Goal: Contribute content: Contribute content

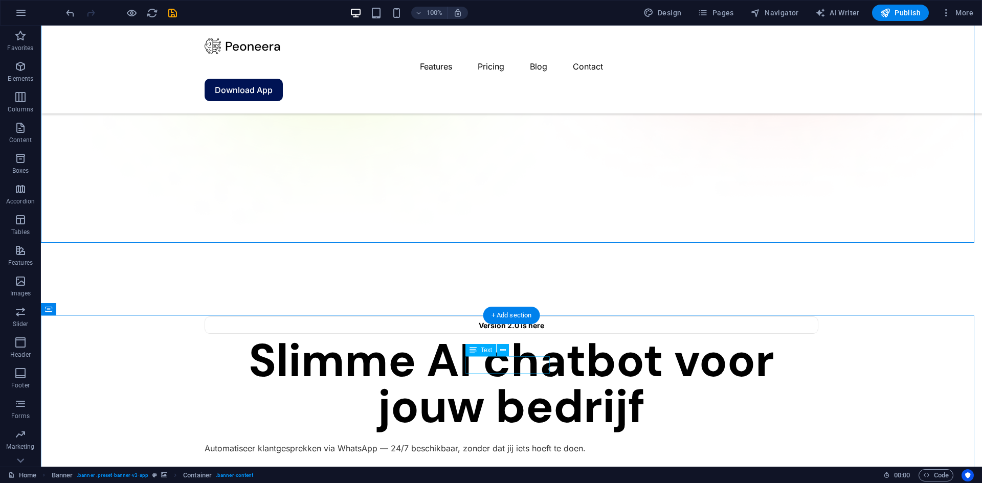
scroll to position [614, 0]
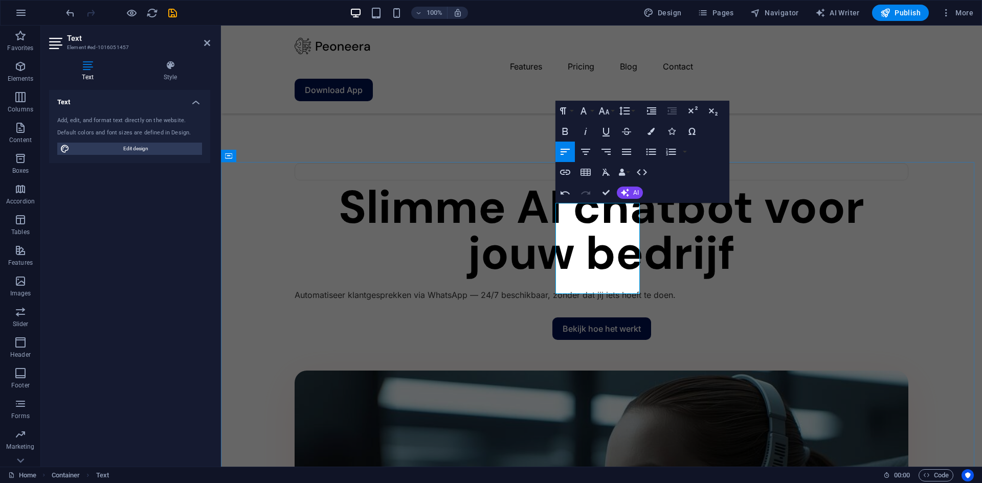
drag, startPoint x: 613, startPoint y: 270, endPoint x: 566, endPoint y: 226, distance: 64.0
click at [610, 113] on button "Font Size" at bounding box center [605, 111] width 19 height 20
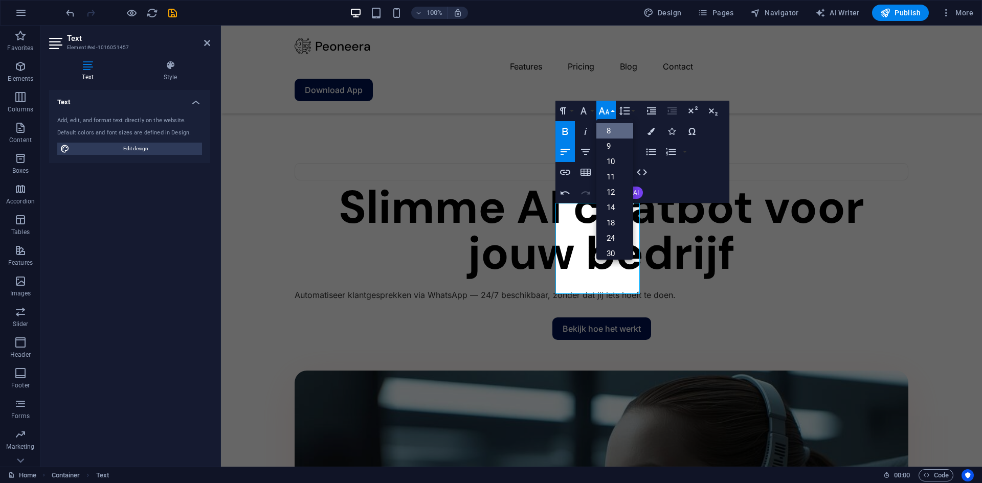
click at [616, 130] on link "8" at bounding box center [614, 130] width 37 height 15
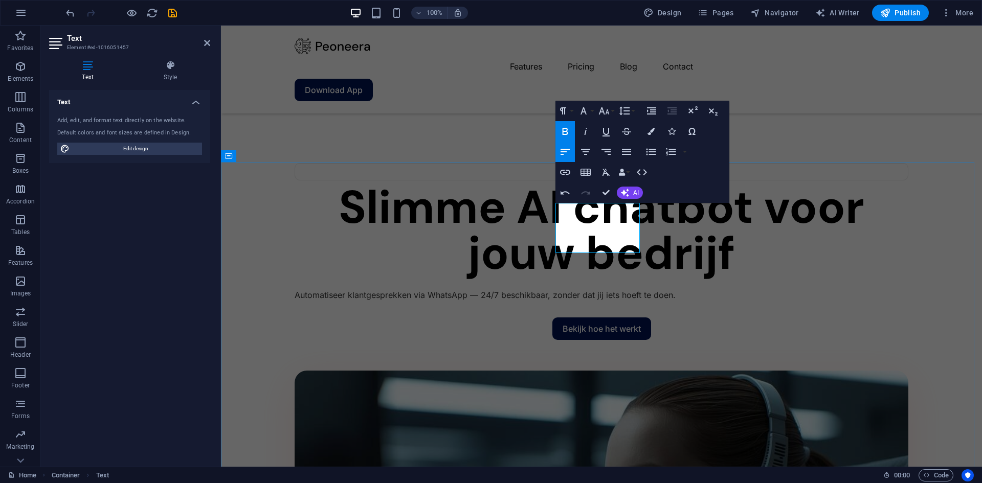
click at [611, 112] on button "Font Size" at bounding box center [605, 111] width 19 height 20
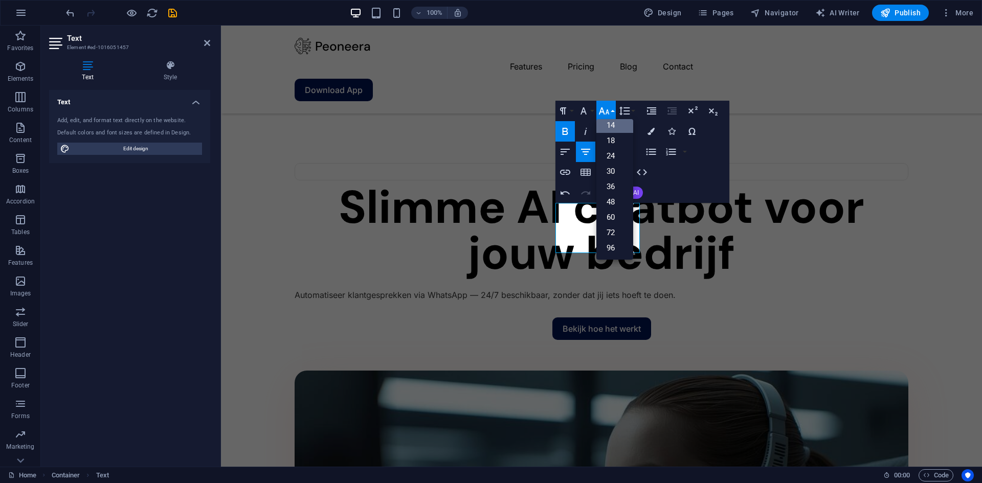
scroll to position [82, 0]
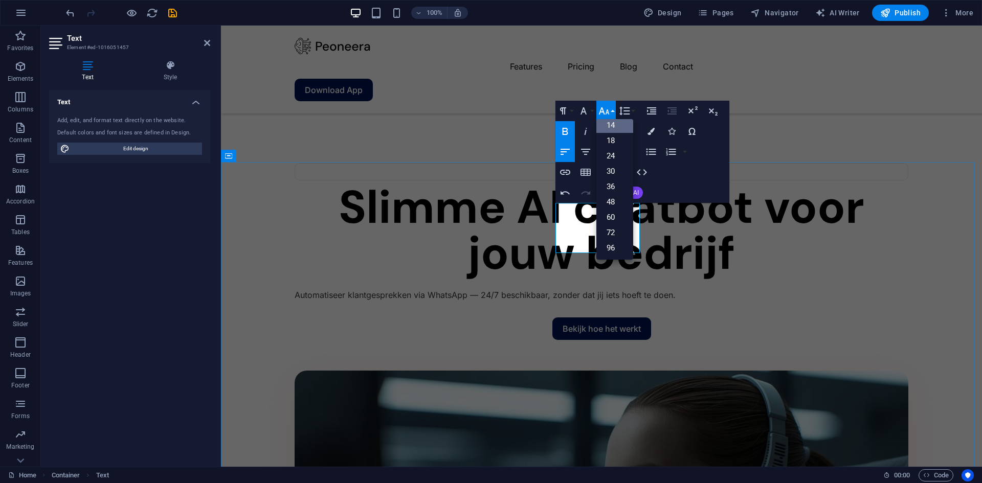
click at [616, 128] on link "14" at bounding box center [614, 125] width 37 height 15
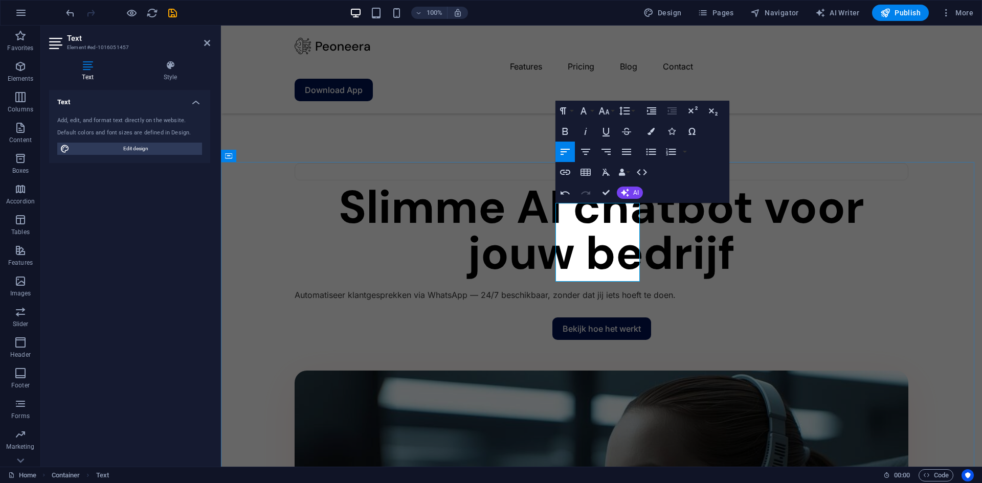
drag, startPoint x: 573, startPoint y: 232, endPoint x: 568, endPoint y: 209, distance: 23.6
click at [605, 115] on icon "button" at bounding box center [604, 111] width 12 height 12
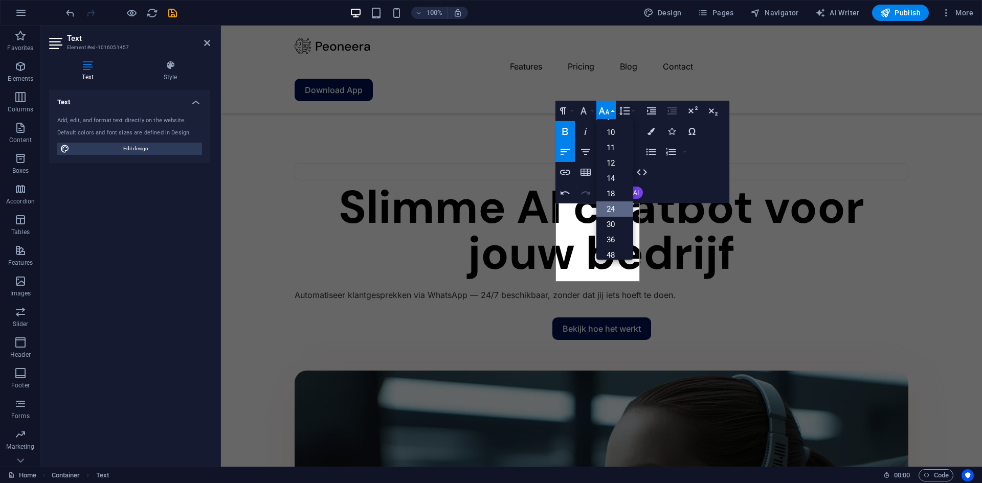
scroll to position [0, 0]
click at [612, 205] on link "14" at bounding box center [614, 207] width 37 height 15
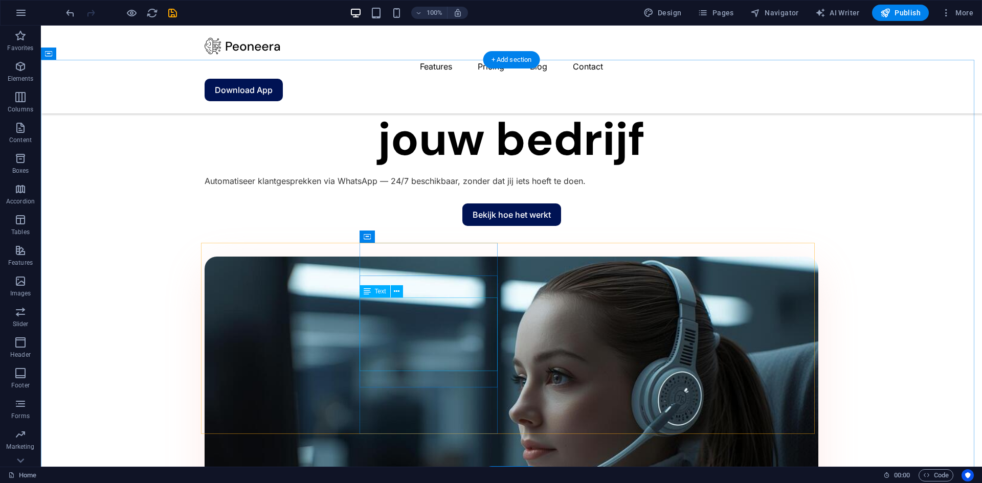
scroll to position [716, 0]
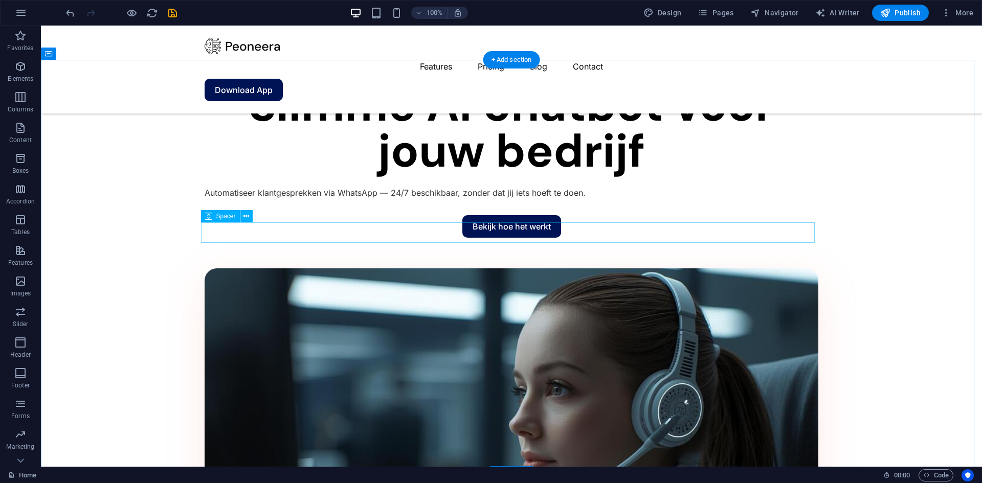
click at [248, 218] on icon at bounding box center [246, 216] width 6 height 11
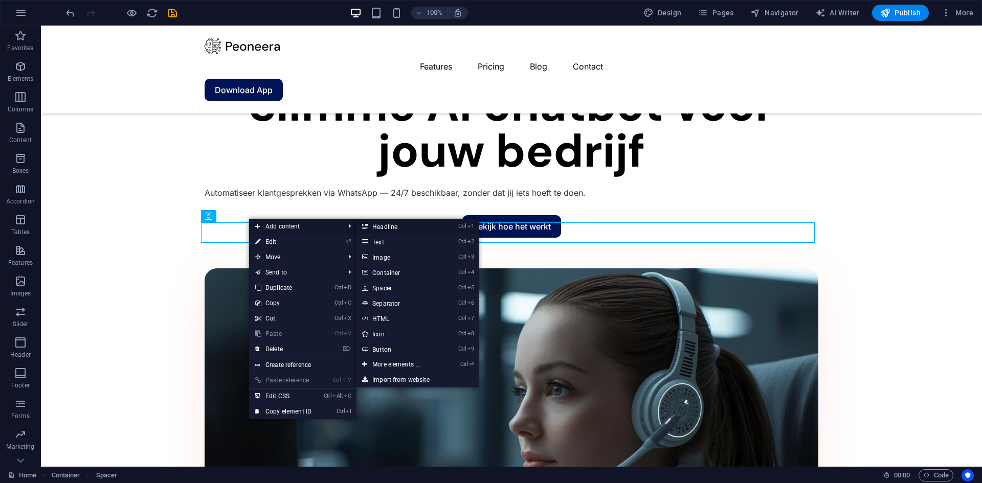
click at [396, 229] on link "Ctrl 1 Headline" at bounding box center [398, 226] width 84 height 15
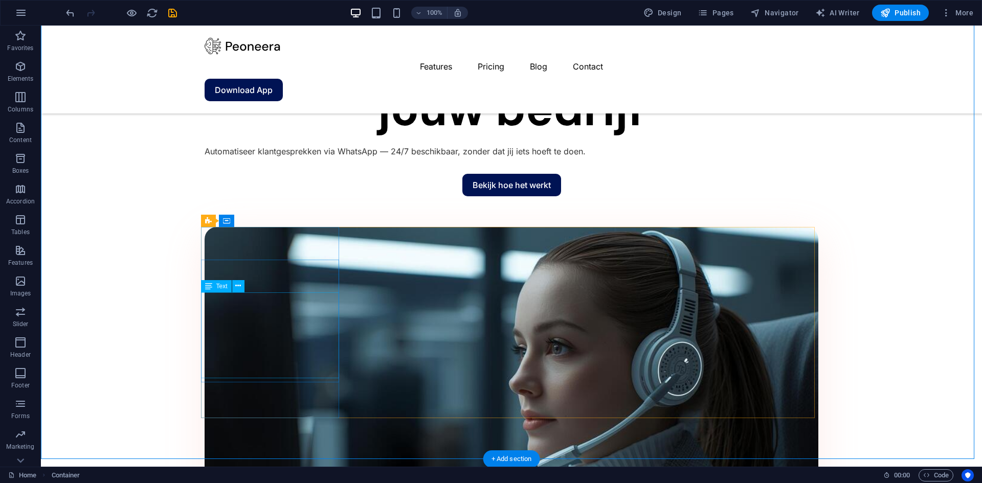
scroll to position [767, 0]
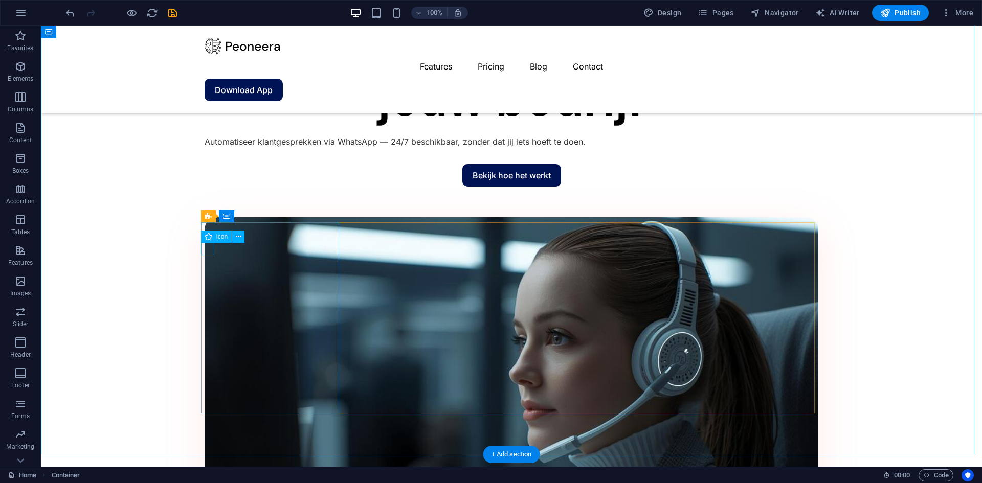
click at [241, 237] on button at bounding box center [238, 237] width 12 height 12
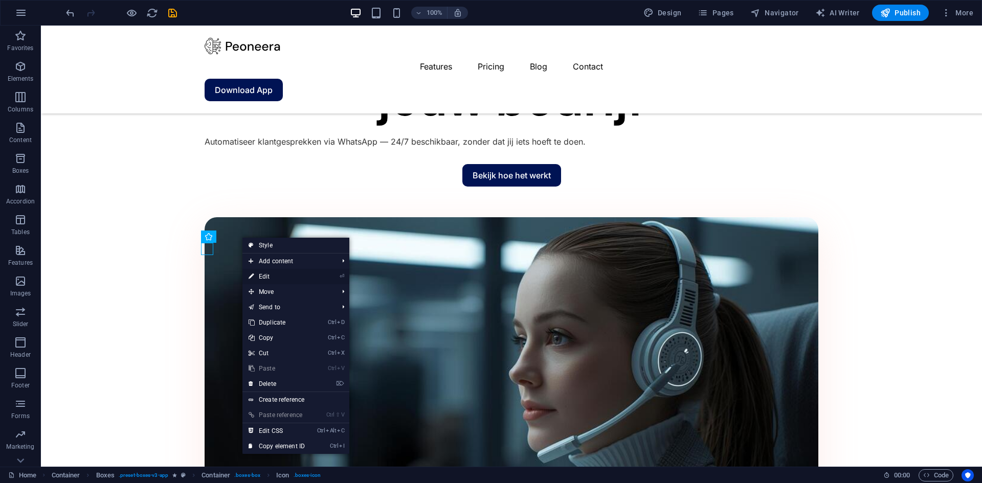
click at [268, 274] on link "⏎ Edit" at bounding box center [276, 276] width 69 height 15
select select "xMidYMid"
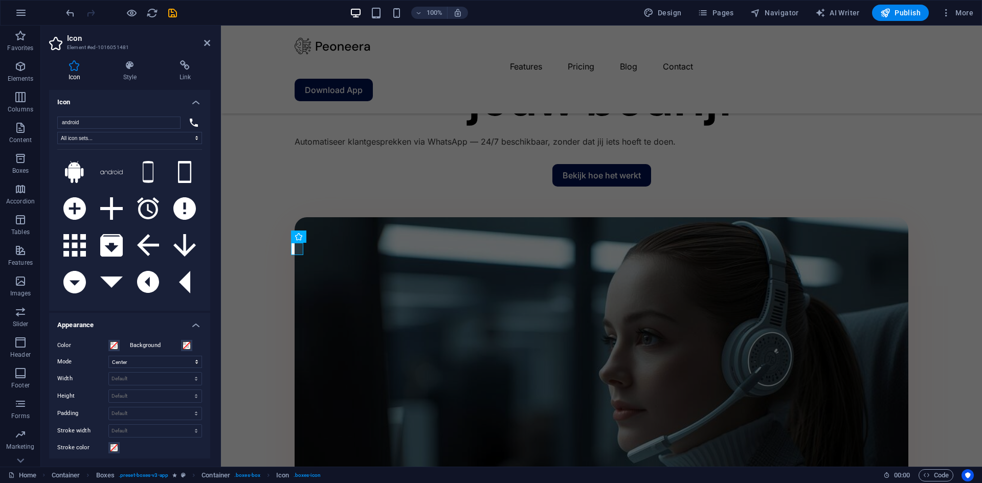
click at [93, 123] on input "android" at bounding box center [118, 123] width 123 height 12
type input "1"
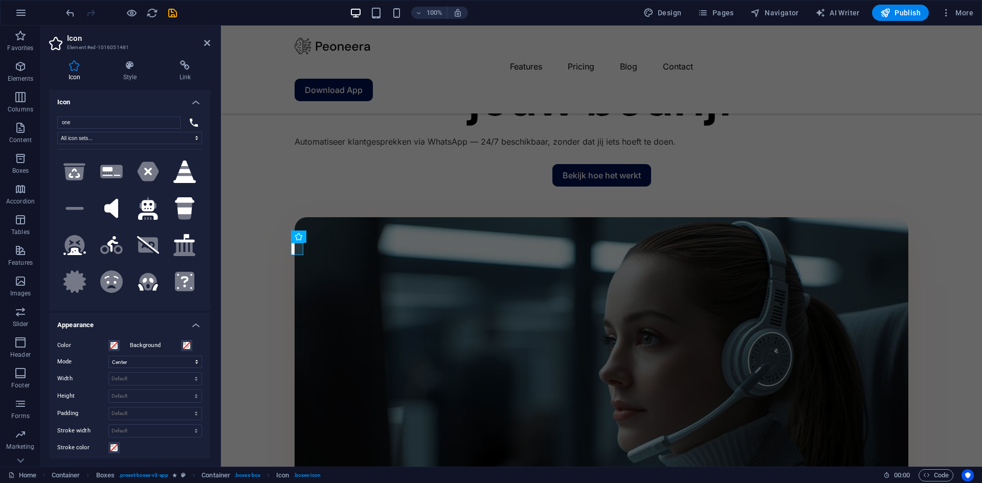
scroll to position [818, 0]
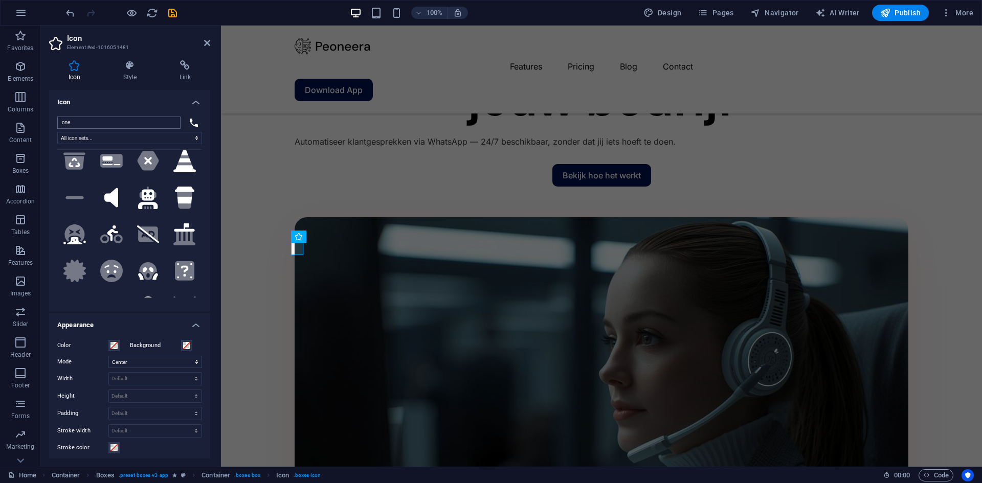
click at [81, 120] on input "one" at bounding box center [118, 123] width 123 height 12
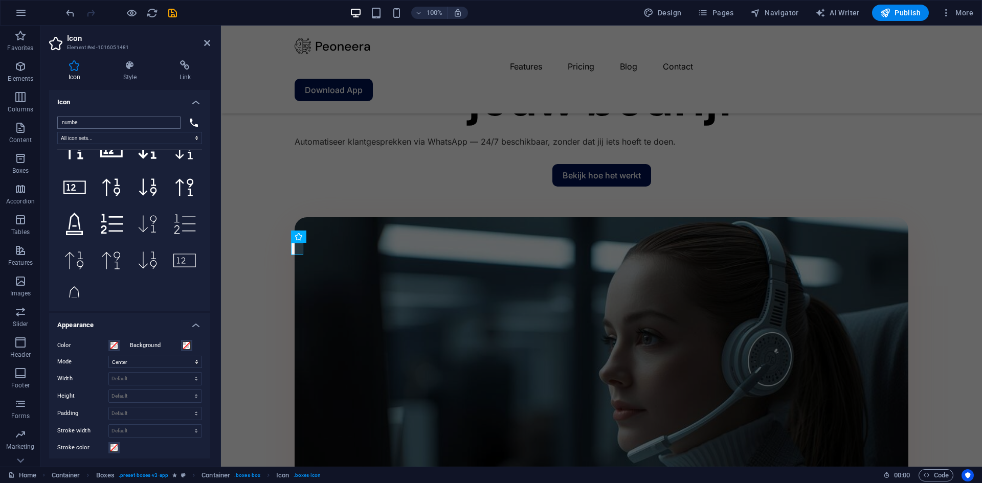
scroll to position [0, 0]
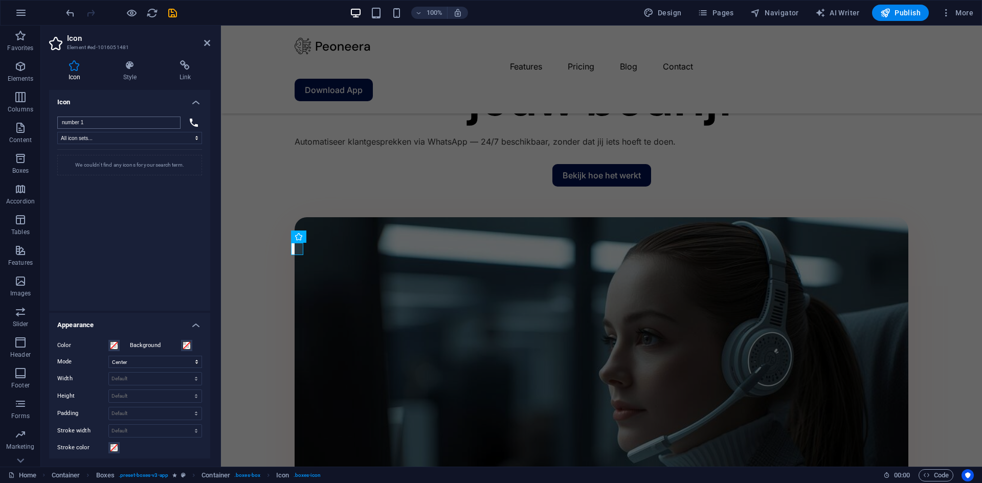
click at [93, 122] on input "number 1" at bounding box center [118, 123] width 123 height 12
click at [95, 134] on select "All icon sets... IcoFont Ionicons FontAwesome Brands FontAwesome Duotone FontAw…" at bounding box center [129, 138] width 145 height 12
click at [97, 127] on input "number 1" at bounding box center [118, 123] width 123 height 12
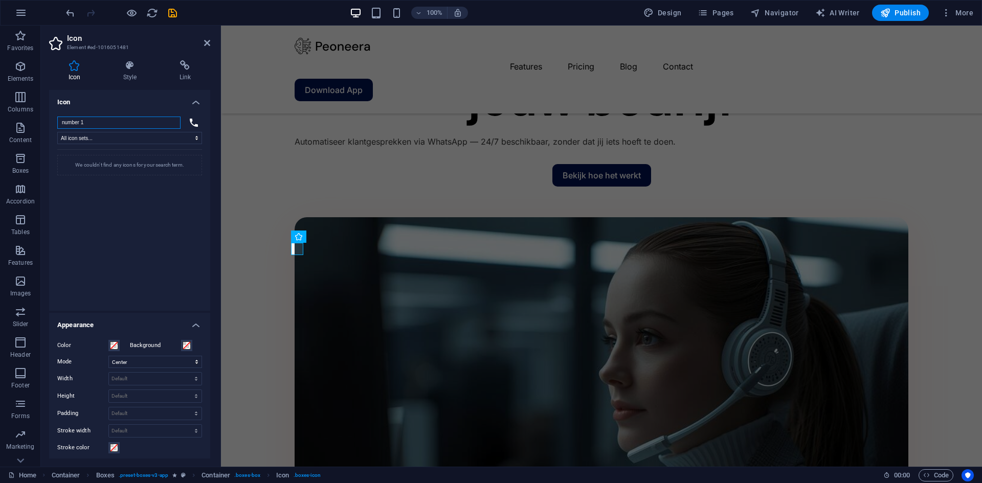
click at [98, 123] on input "number 1" at bounding box center [118, 123] width 123 height 12
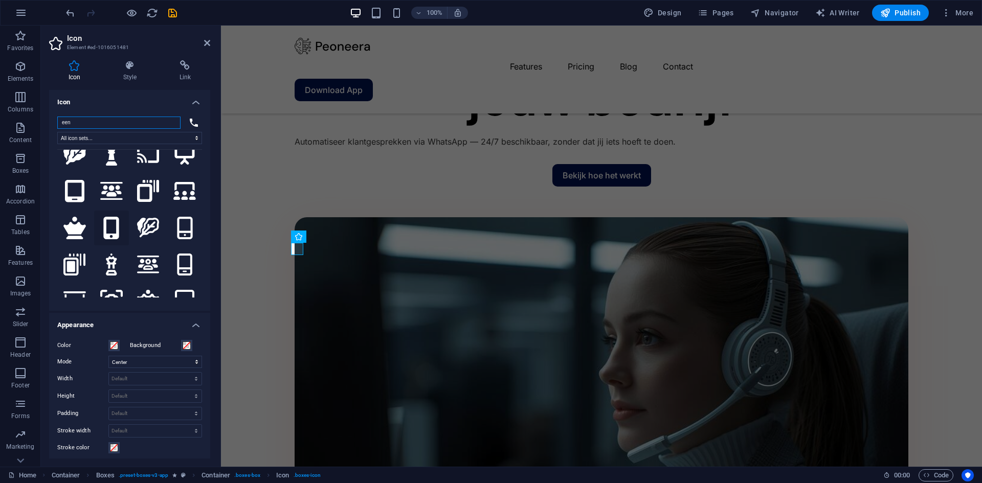
scroll to position [205, 0]
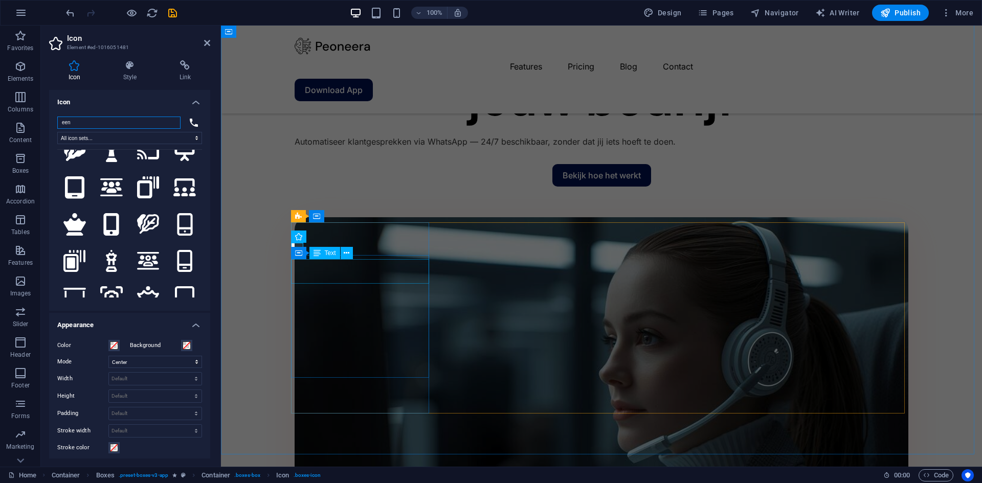
type input "een"
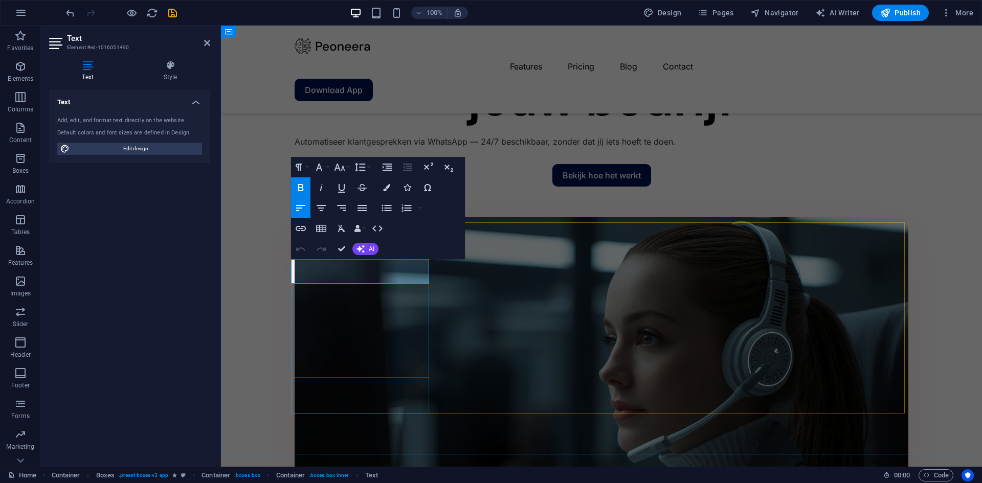
drag, startPoint x: 324, startPoint y: 277, endPoint x: 292, endPoint y: 269, distance: 33.4
drag, startPoint x: 328, startPoint y: 280, endPoint x: 297, endPoint y: 268, distance: 34.0
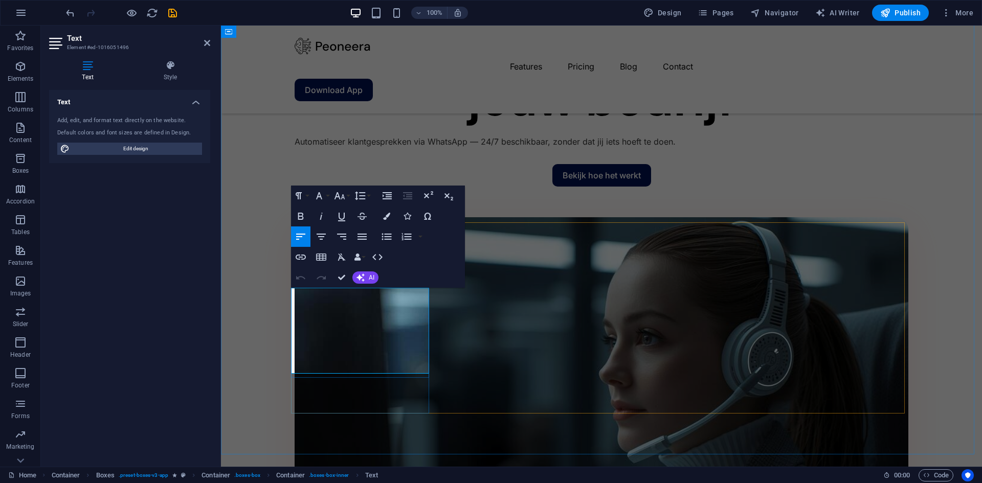
drag, startPoint x: 355, startPoint y: 365, endPoint x: 321, endPoint y: 327, distance: 51.1
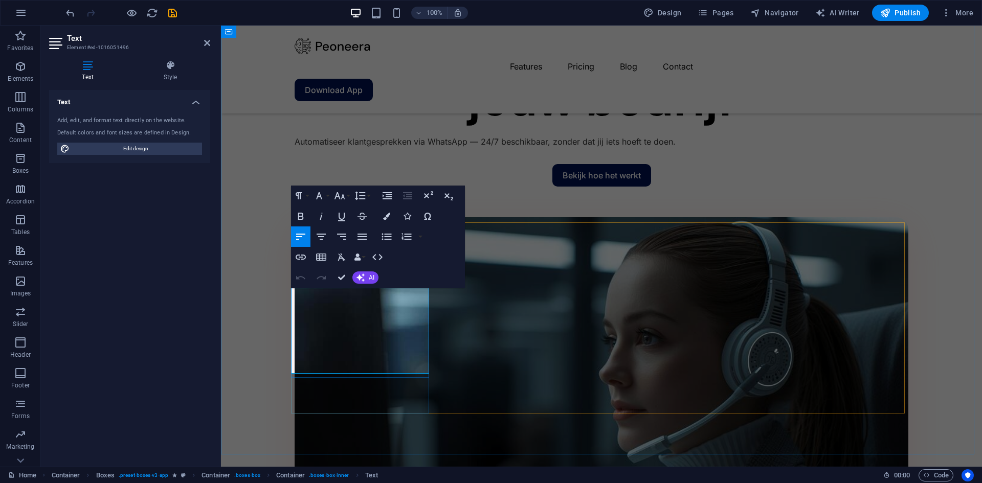
drag, startPoint x: 367, startPoint y: 347, endPoint x: 292, endPoint y: 297, distance: 90.1
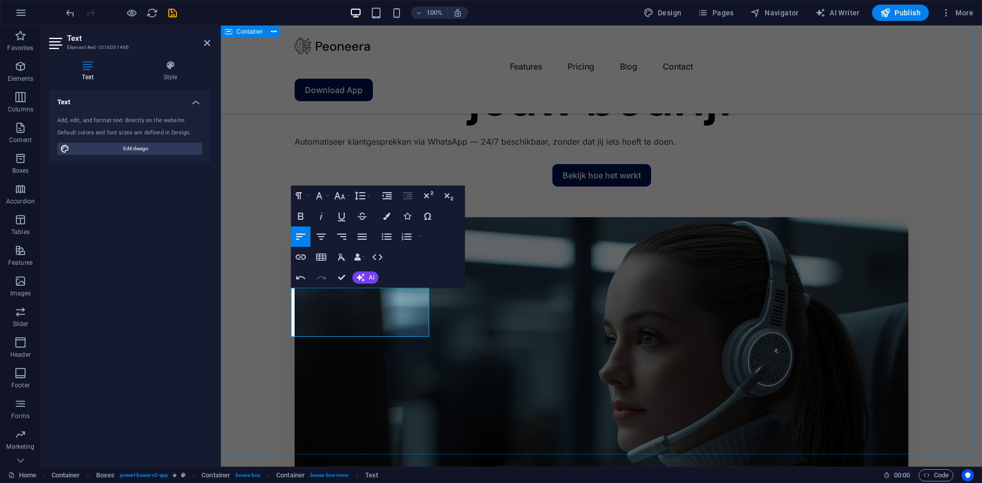
drag, startPoint x: 338, startPoint y: 327, endPoint x: 291, endPoint y: 318, distance: 48.0
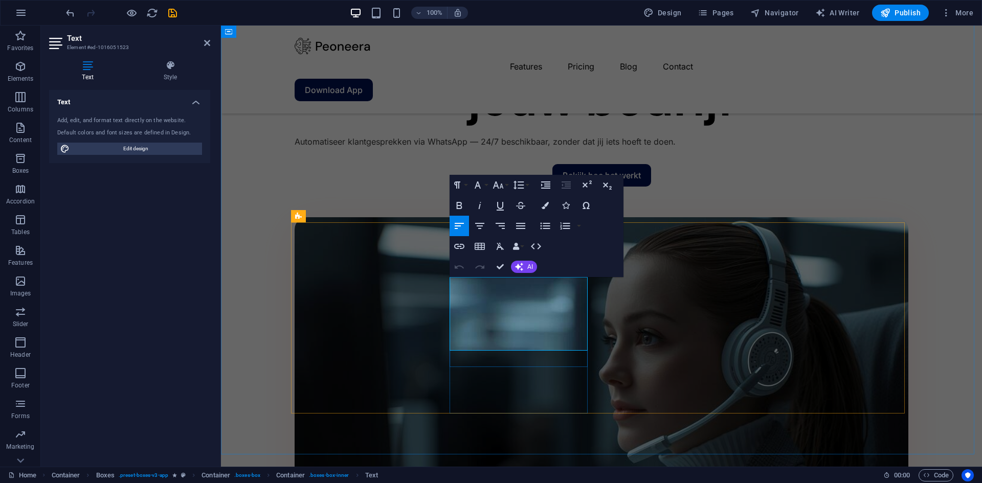
drag, startPoint x: 584, startPoint y: 344, endPoint x: 451, endPoint y: 285, distance: 145.6
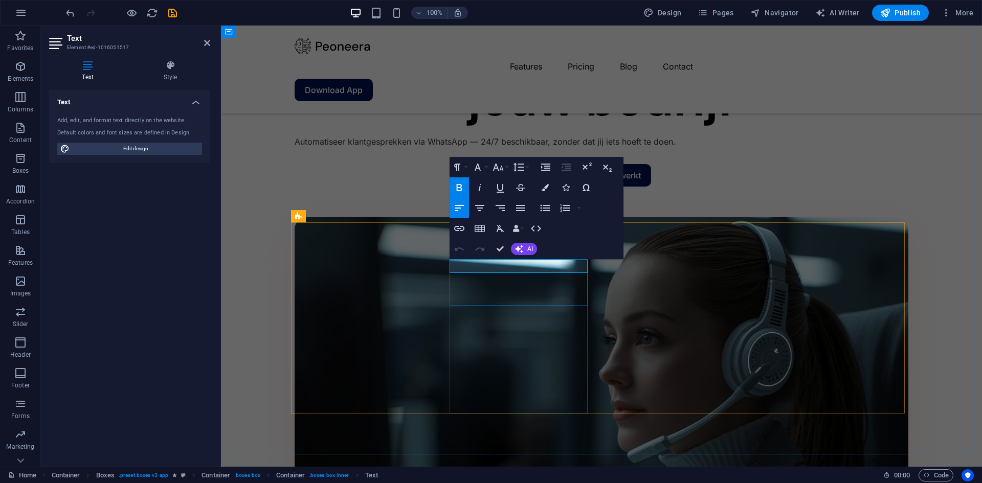
drag, startPoint x: 458, startPoint y: 265, endPoint x: 531, endPoint y: 265, distance: 73.7
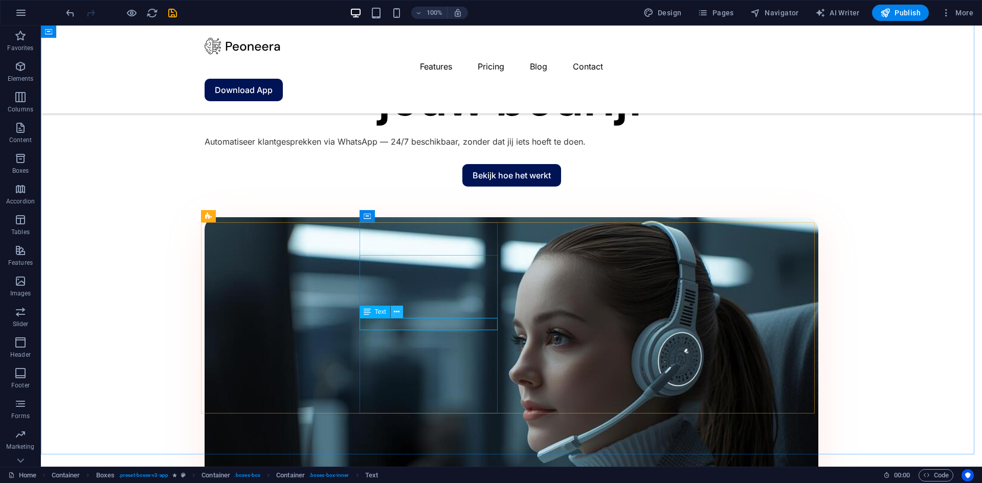
click at [399, 313] on button at bounding box center [397, 312] width 12 height 12
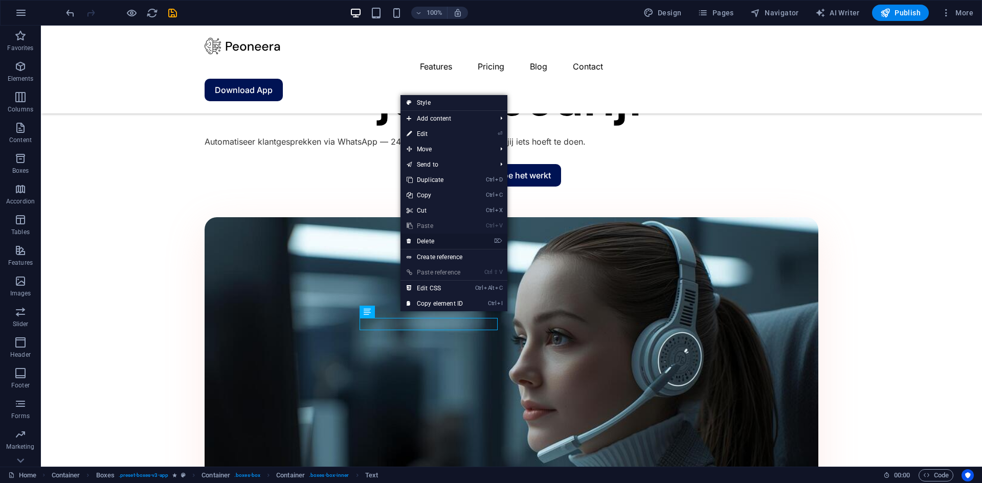
click at [450, 239] on link "⌦ Delete" at bounding box center [435, 241] width 69 height 15
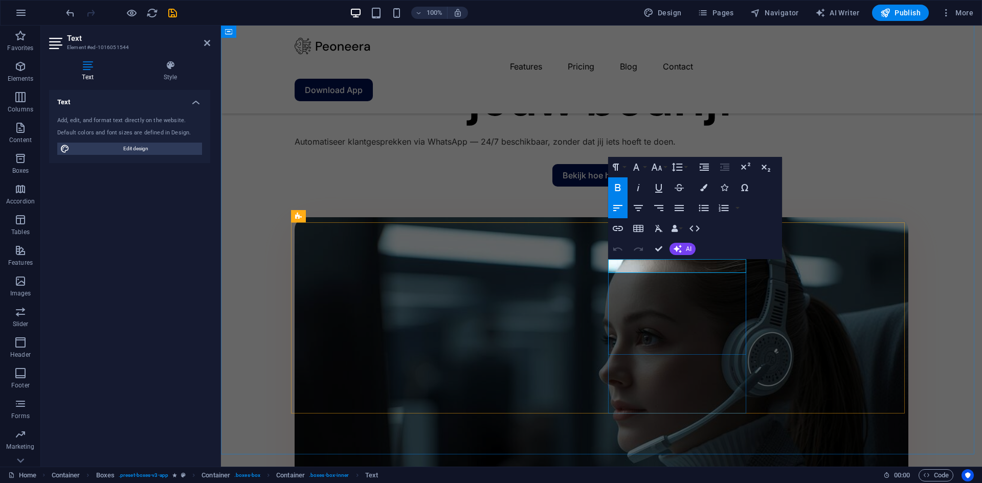
drag, startPoint x: 615, startPoint y: 267, endPoint x: 716, endPoint y: 267, distance: 100.3
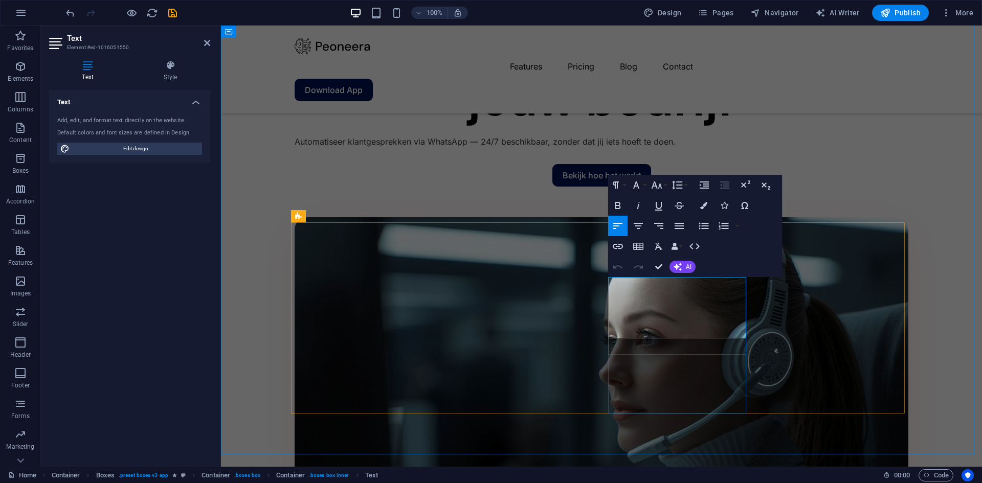
drag, startPoint x: 738, startPoint y: 331, endPoint x: 609, endPoint y: 286, distance: 136.0
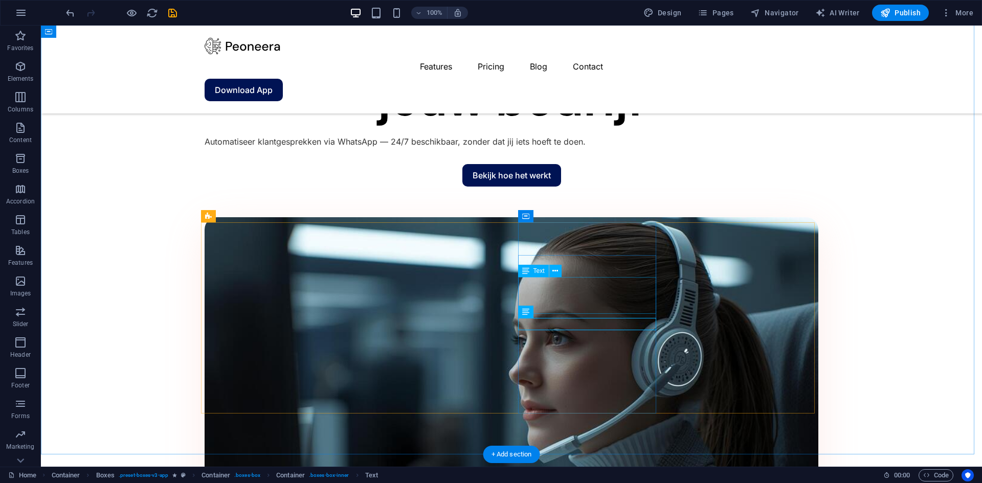
click at [557, 314] on icon at bounding box center [555, 312] width 6 height 11
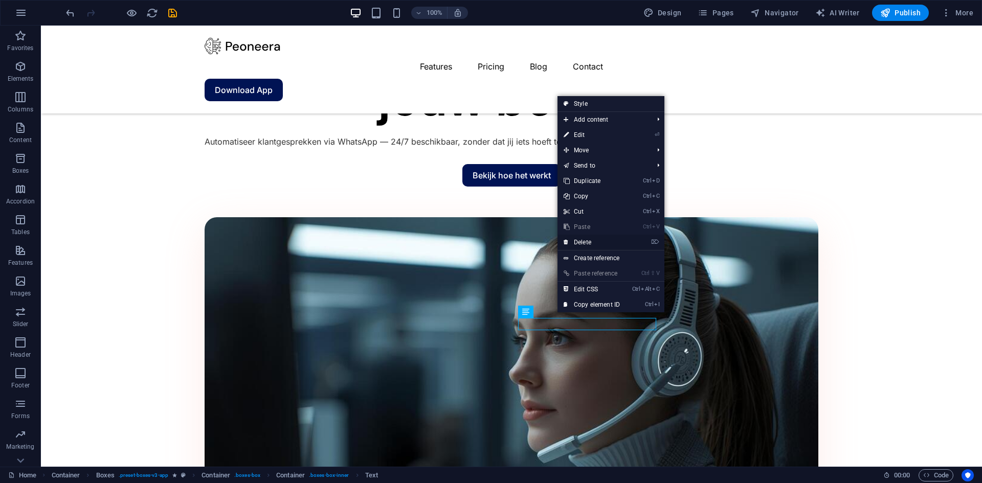
click at [589, 240] on link "⌦ Delete" at bounding box center [592, 242] width 69 height 15
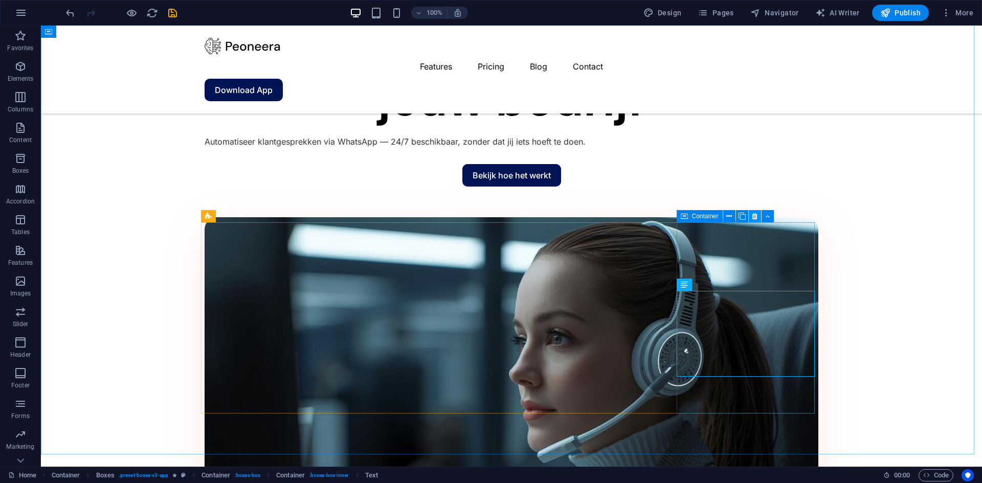
click at [752, 216] on icon at bounding box center [755, 216] width 6 height 11
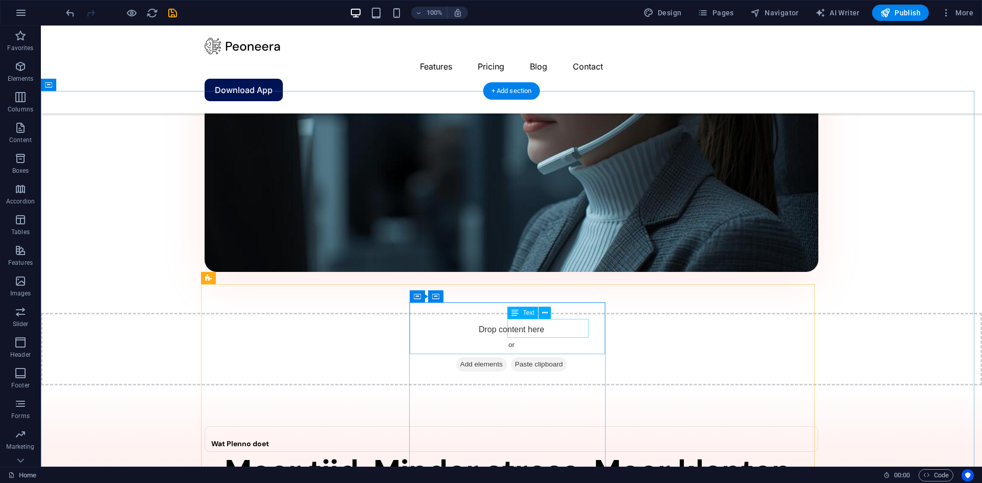
scroll to position [1125, 0]
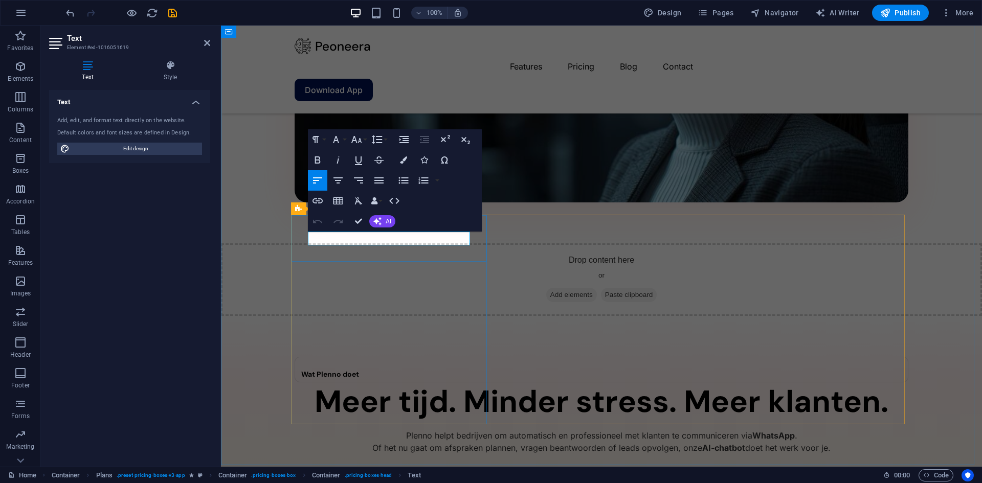
drag, startPoint x: 357, startPoint y: 239, endPoint x: 316, endPoint y: 238, distance: 41.4
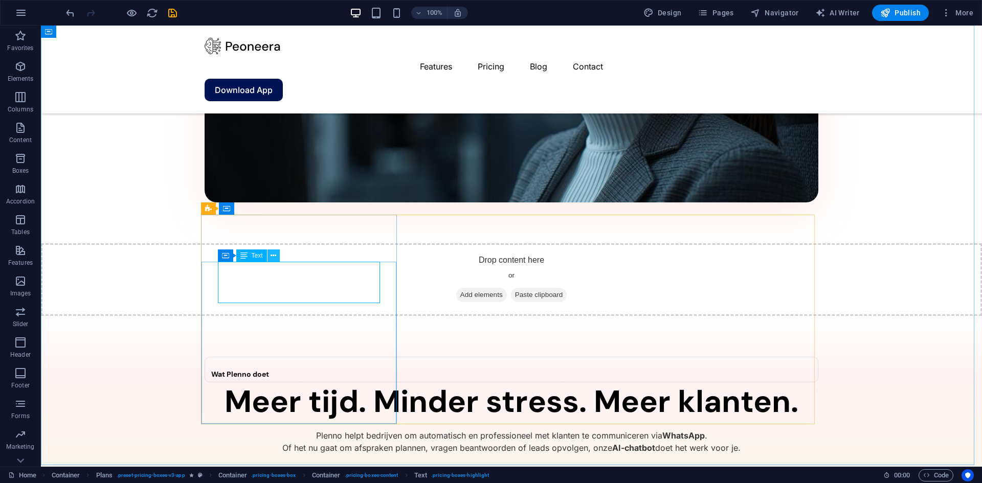
click at [279, 254] on button at bounding box center [274, 256] width 12 height 12
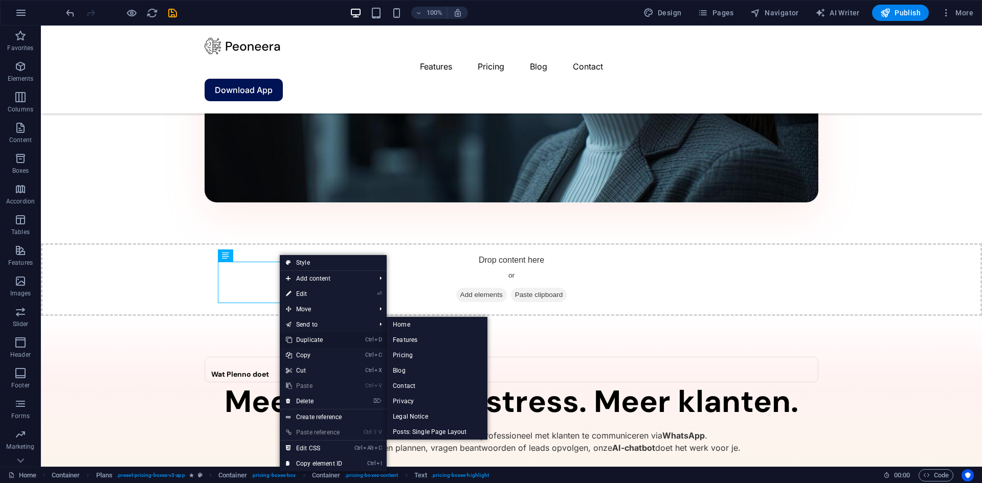
click at [312, 337] on link "Ctrl D Duplicate" at bounding box center [314, 339] width 69 height 15
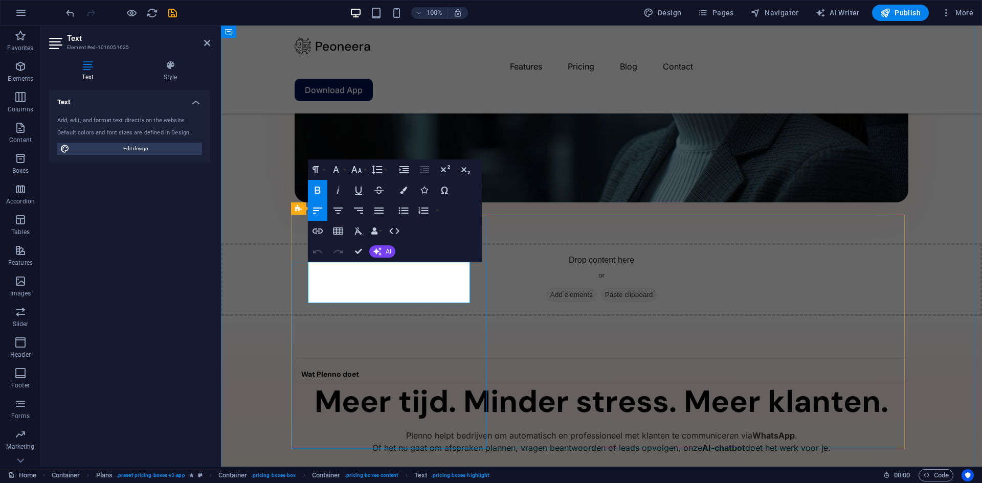
drag, startPoint x: 372, startPoint y: 281, endPoint x: 332, endPoint y: 280, distance: 39.9
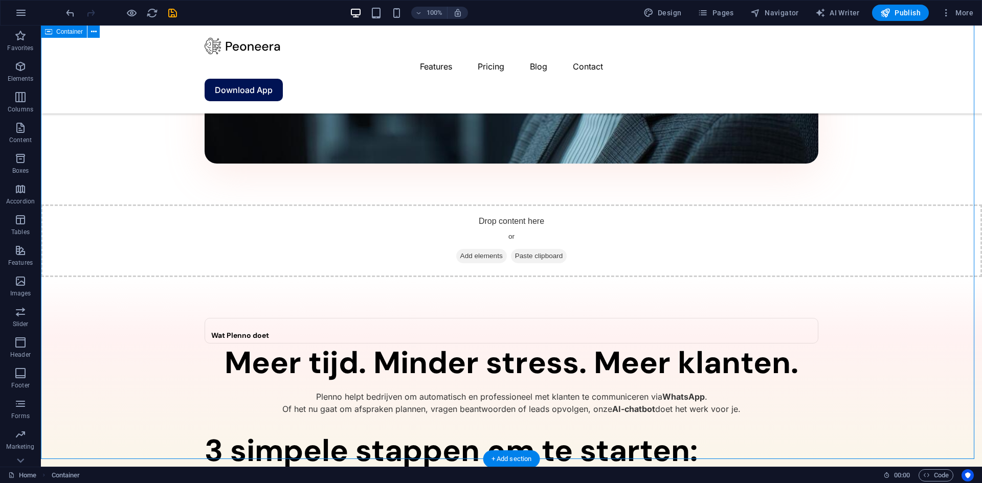
scroll to position [1176, 0]
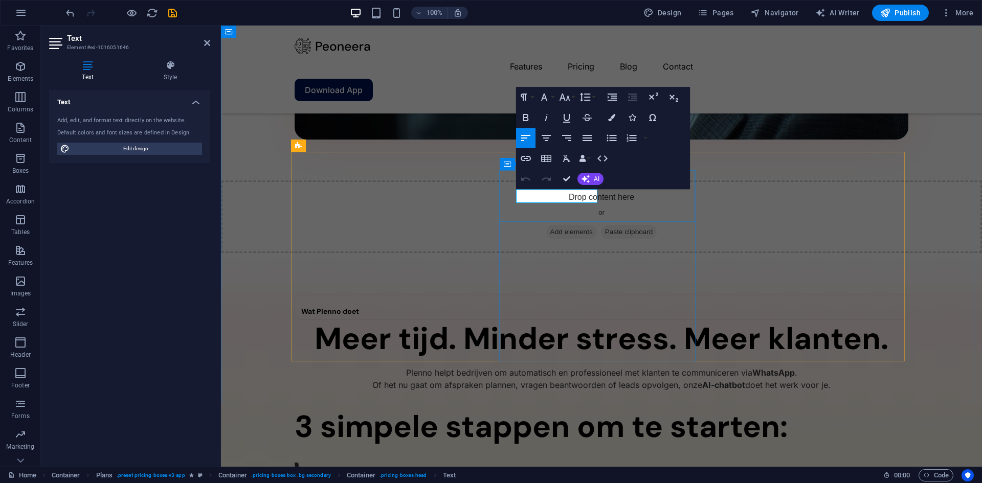
drag, startPoint x: 547, startPoint y: 198, endPoint x: 523, endPoint y: 198, distance: 24.0
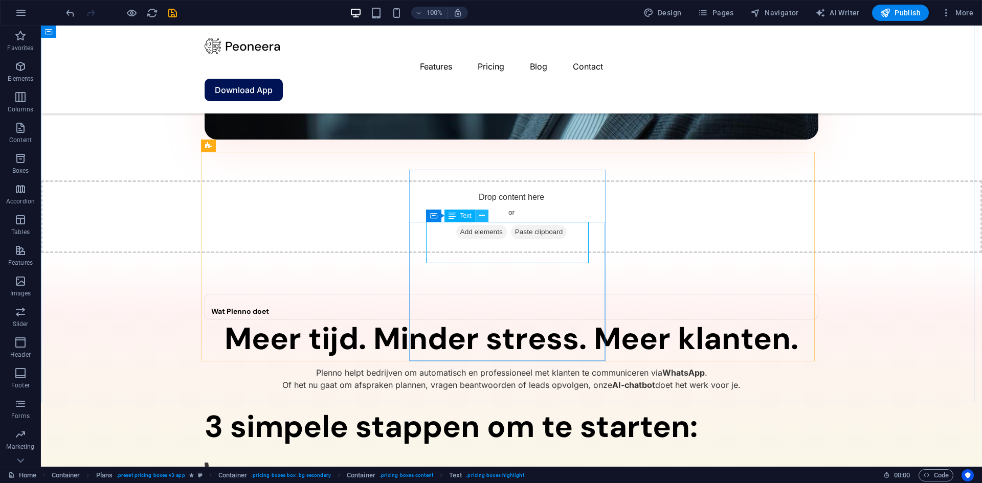
click at [480, 215] on icon at bounding box center [482, 216] width 6 height 11
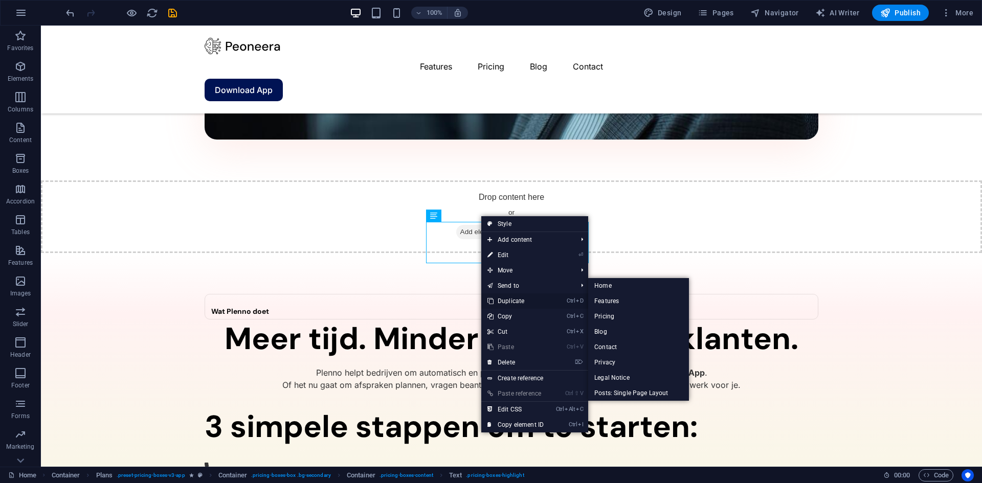
click at [519, 303] on link "Ctrl D Duplicate" at bounding box center [515, 301] width 69 height 15
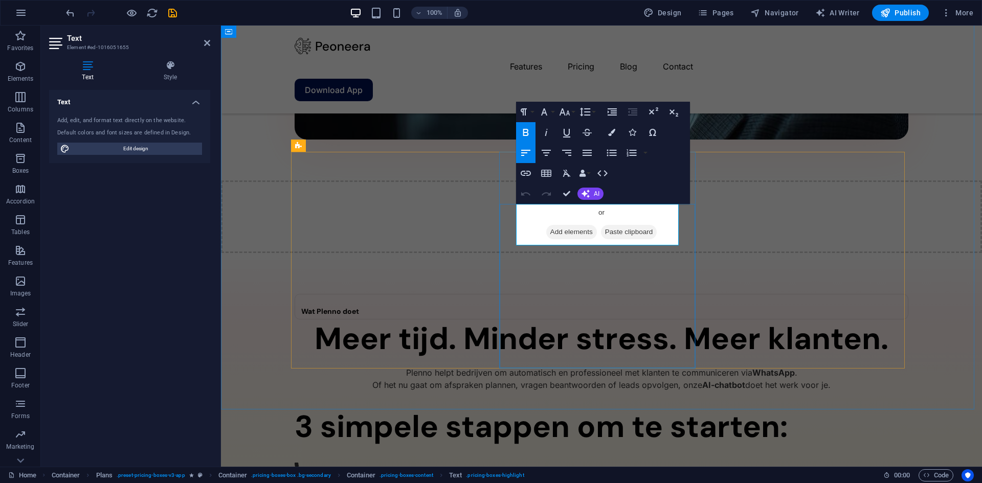
drag, startPoint x: 585, startPoint y: 226, endPoint x: 540, endPoint y: 226, distance: 45.5
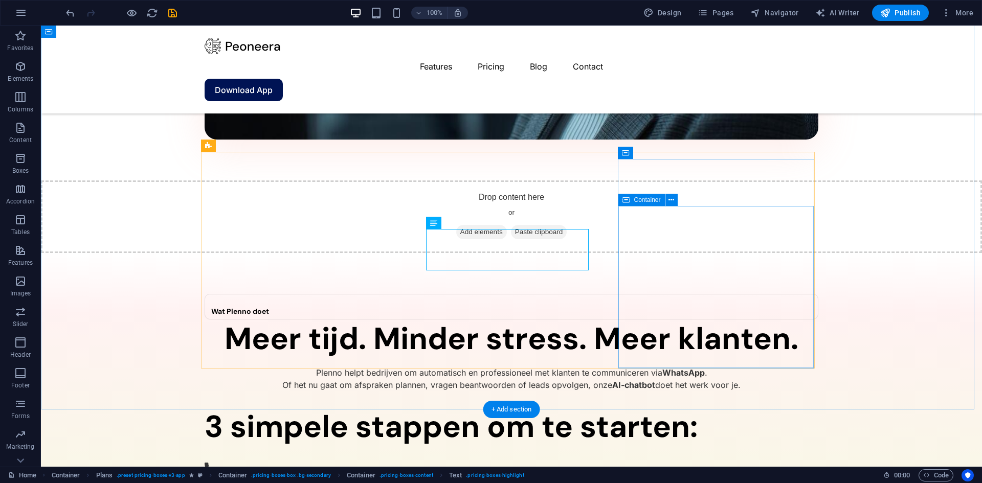
drag, startPoint x: 439, startPoint y: 233, endPoint x: 619, endPoint y: 233, distance: 180.0
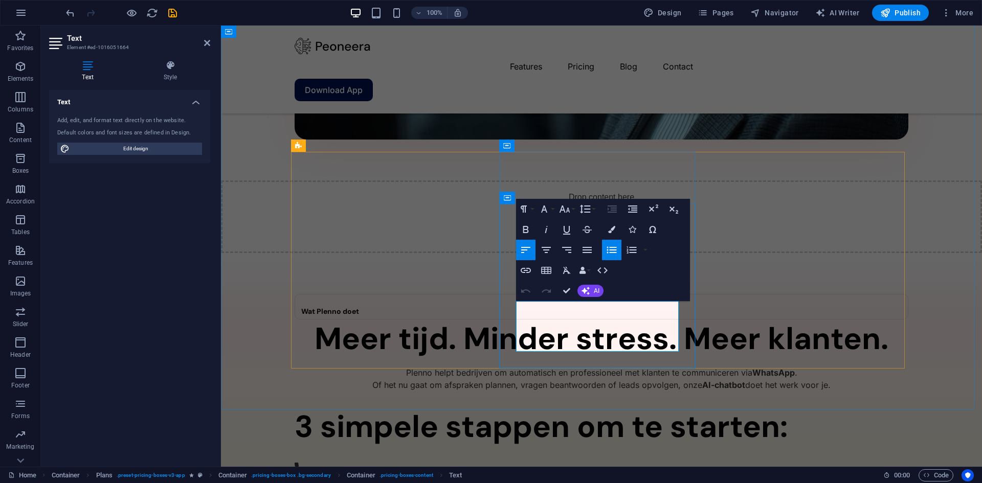
drag, startPoint x: 602, startPoint y: 343, endPoint x: 527, endPoint y: 317, distance: 79.1
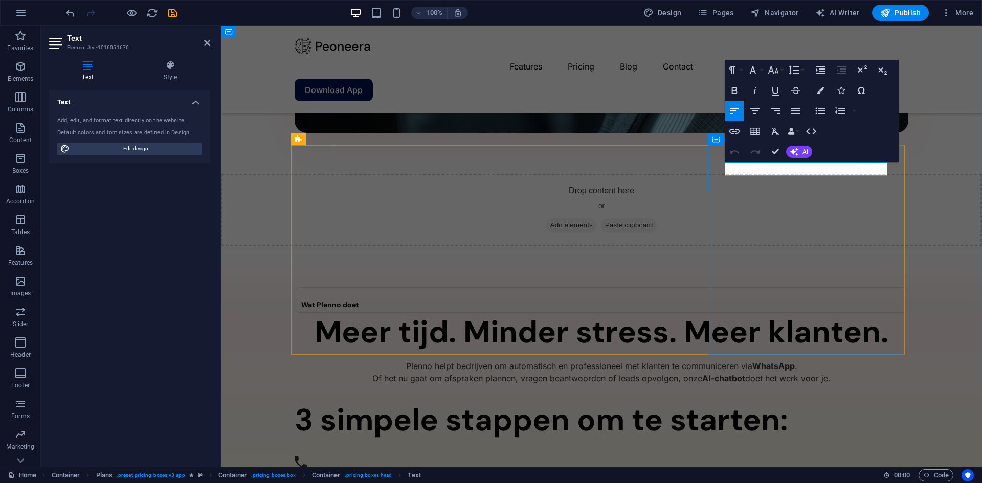
drag, startPoint x: 758, startPoint y: 170, endPoint x: 732, endPoint y: 169, distance: 25.6
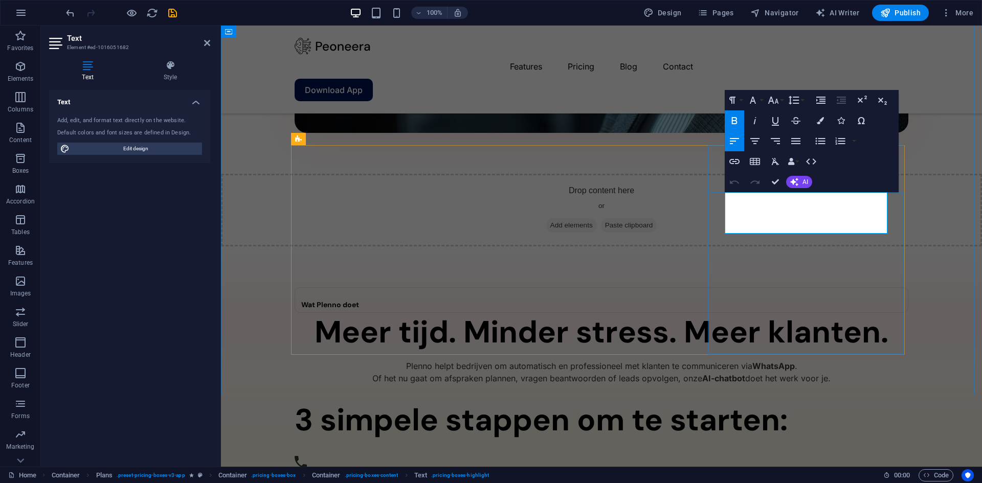
drag, startPoint x: 791, startPoint y: 216, endPoint x: 753, endPoint y: 214, distance: 37.9
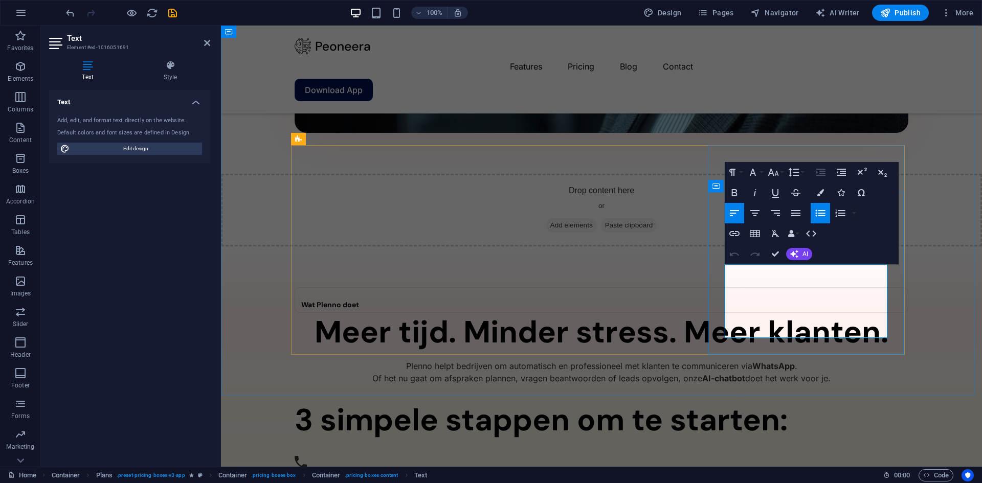
drag, startPoint x: 786, startPoint y: 329, endPoint x: 745, endPoint y: 301, distance: 49.9
drag, startPoint x: 819, startPoint y: 313, endPoint x: 733, endPoint y: 311, distance: 85.4
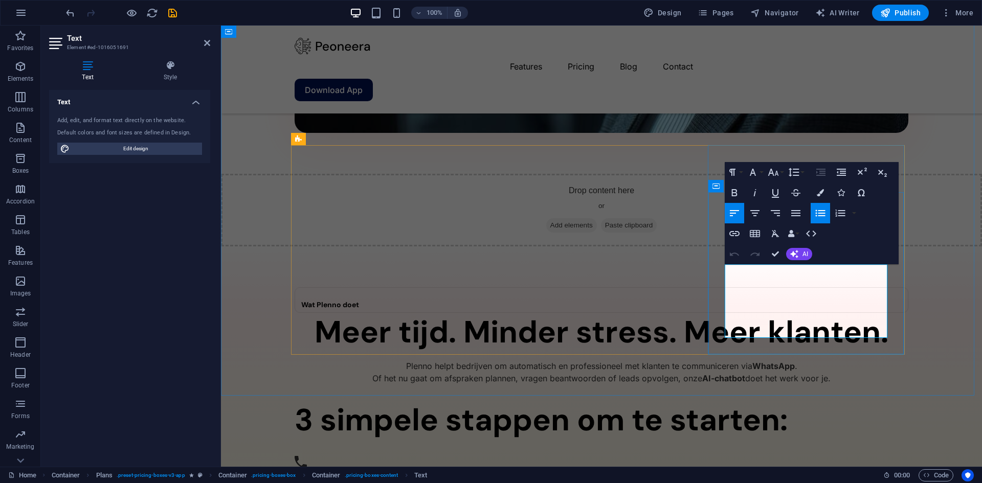
scroll to position [1200, 0]
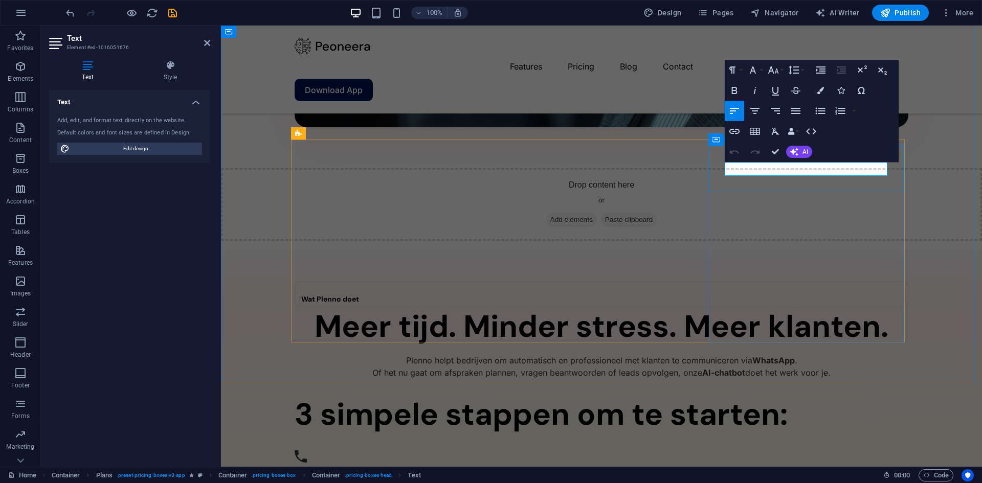
copy p "binnenkort"
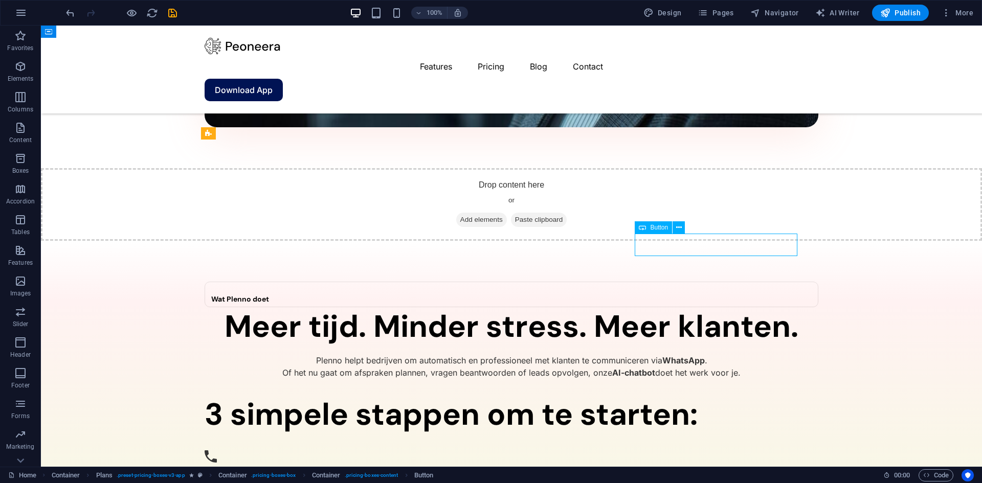
select select "%"
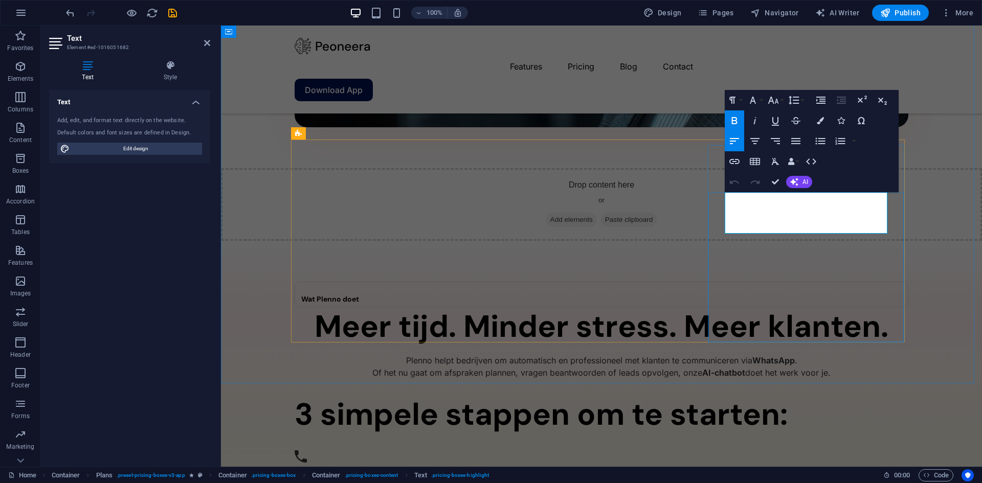
drag, startPoint x: 798, startPoint y: 216, endPoint x: 752, endPoint y: 216, distance: 46.5
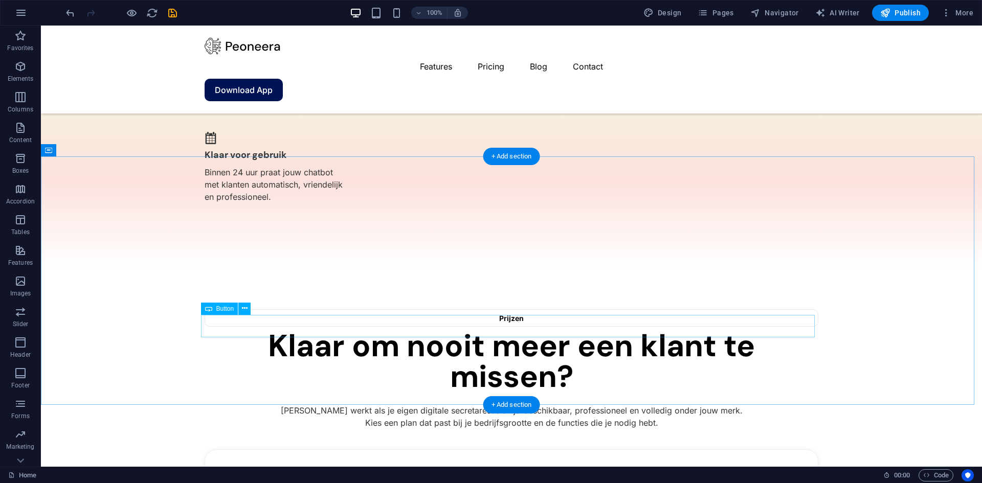
scroll to position [1814, 0]
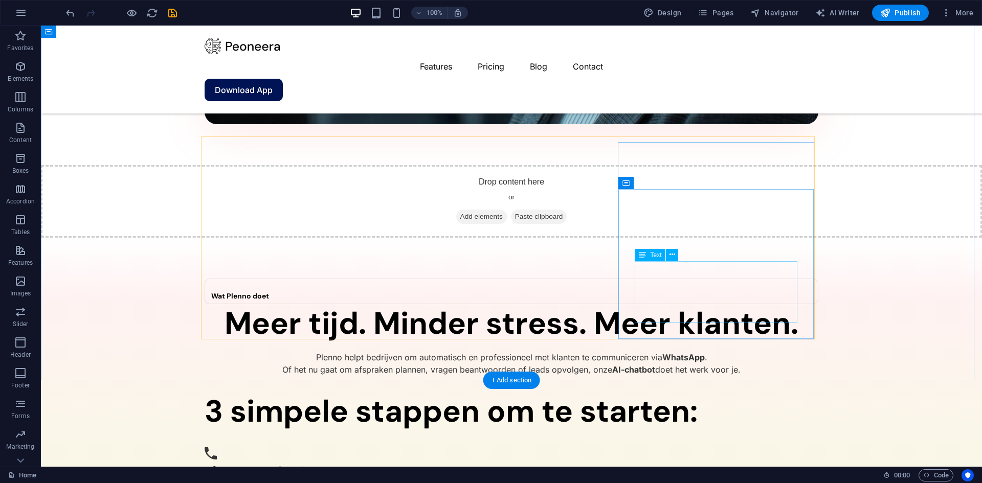
scroll to position [1200, 0]
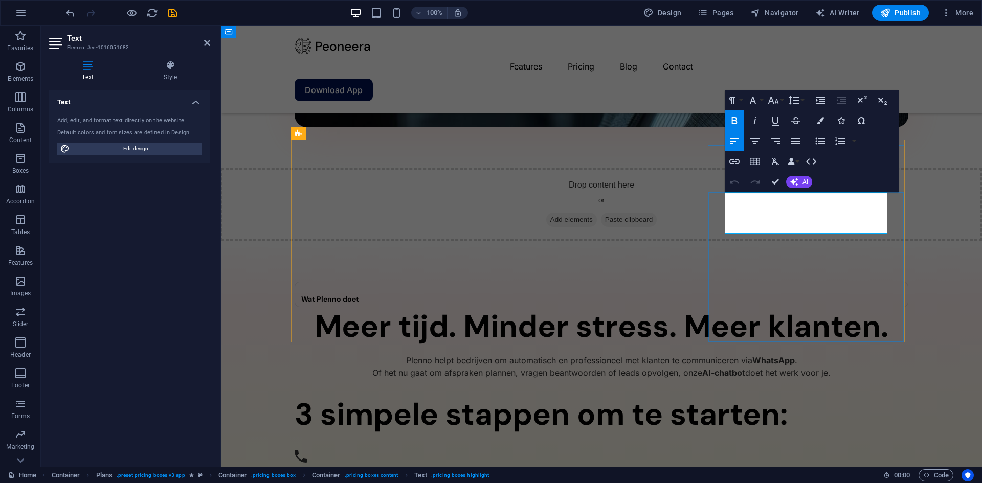
drag, startPoint x: 837, startPoint y: 218, endPoint x: 732, endPoint y: 212, distance: 105.0
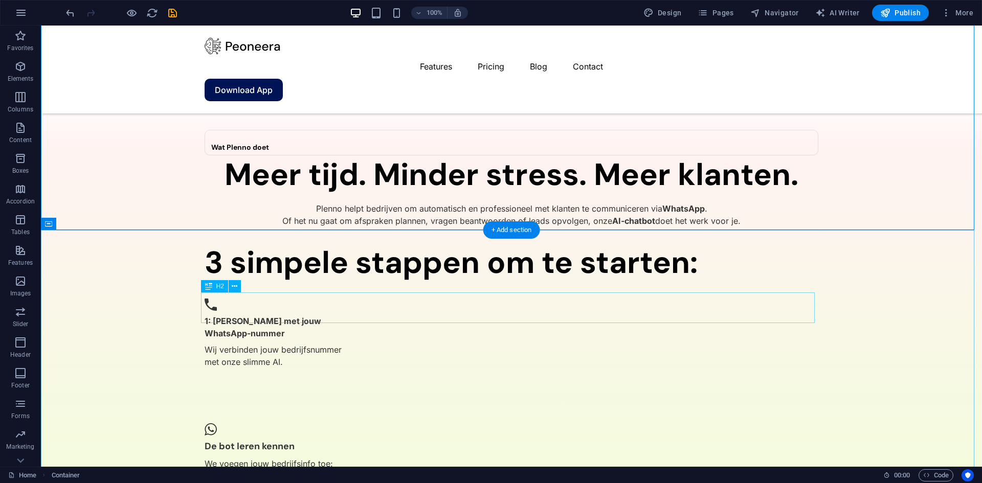
scroll to position [1354, 0]
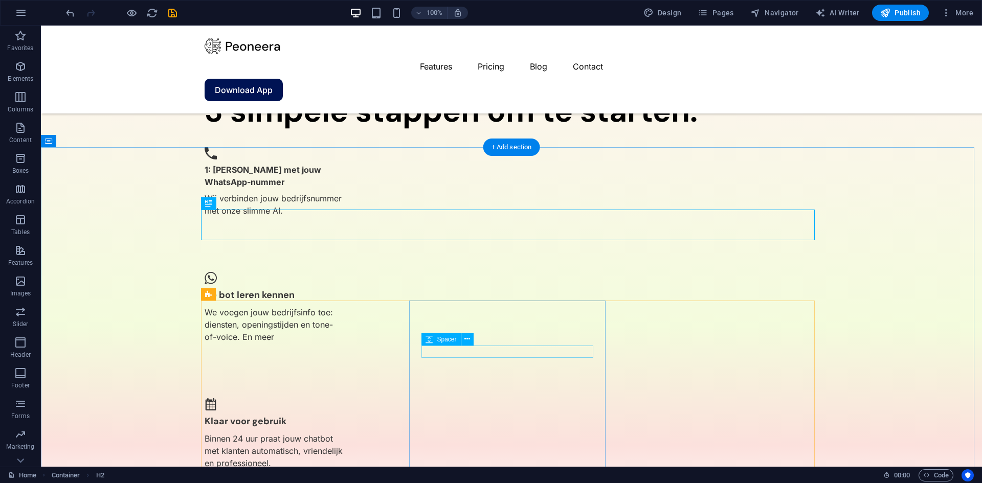
scroll to position [1507, 0]
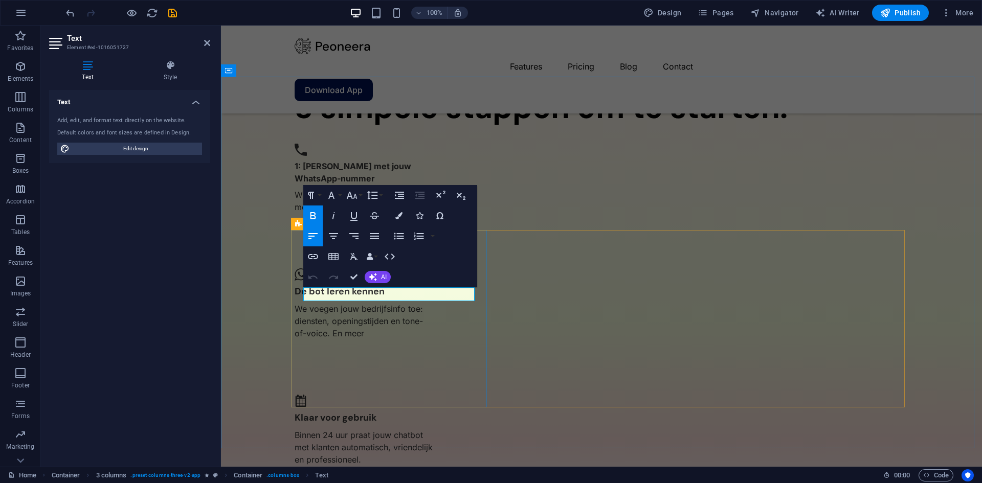
drag, startPoint x: 420, startPoint y: 293, endPoint x: 309, endPoint y: 297, distance: 111.1
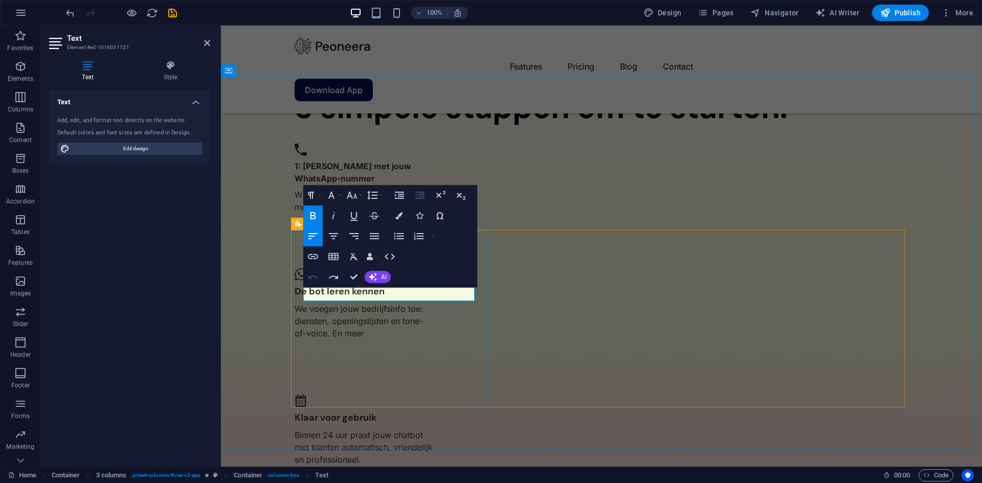
drag, startPoint x: 310, startPoint y: 296, endPoint x: 413, endPoint y: 295, distance: 102.8
copy span "Changed the way I work"
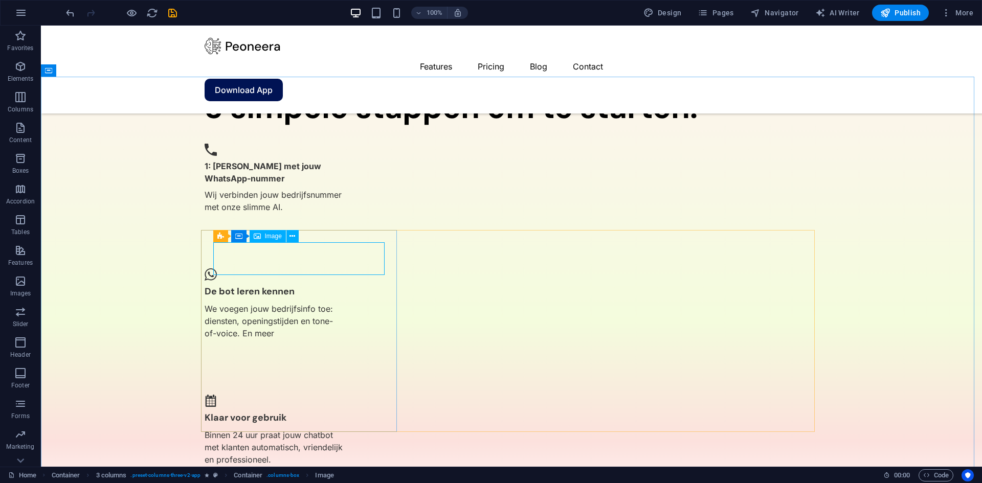
click at [263, 239] on div "Image" at bounding box center [268, 236] width 36 height 12
select select "px"
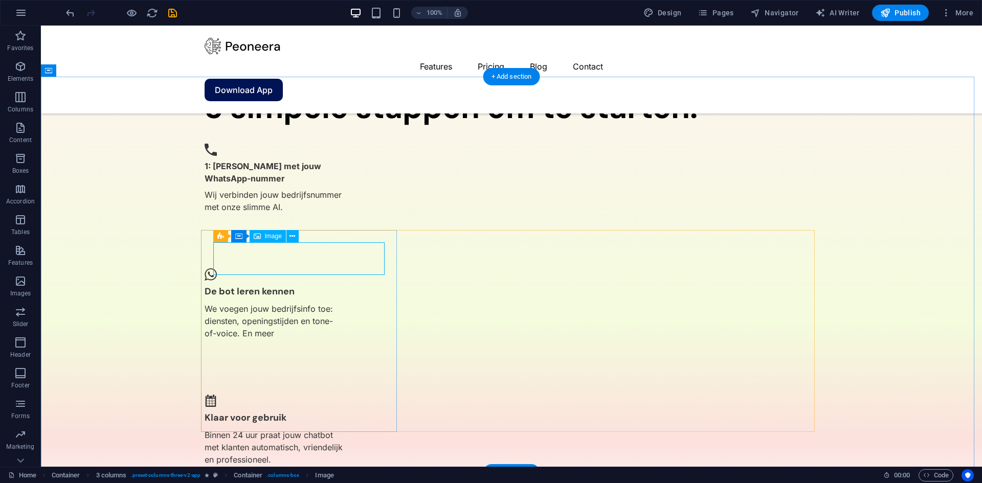
select select "px"
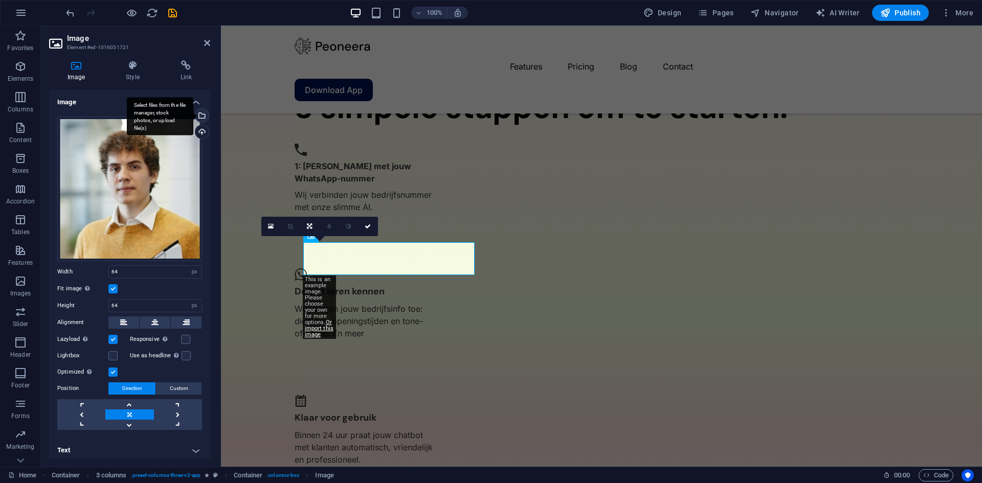
click at [200, 116] on div "Select files from the file manager, stock photos, or upload file(s)" at bounding box center [200, 116] width 15 height 15
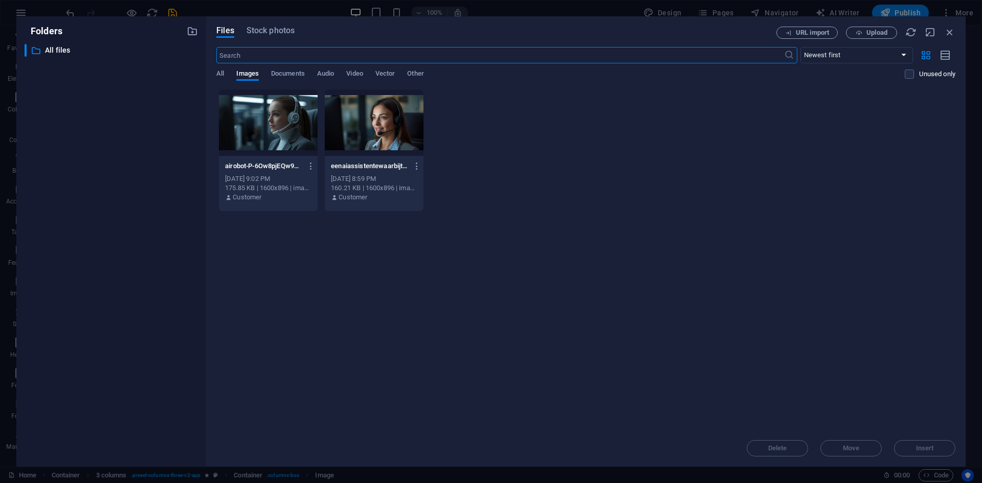
scroll to position [1808, 0]
click at [861, 31] on icon "button" at bounding box center [859, 33] width 7 height 7
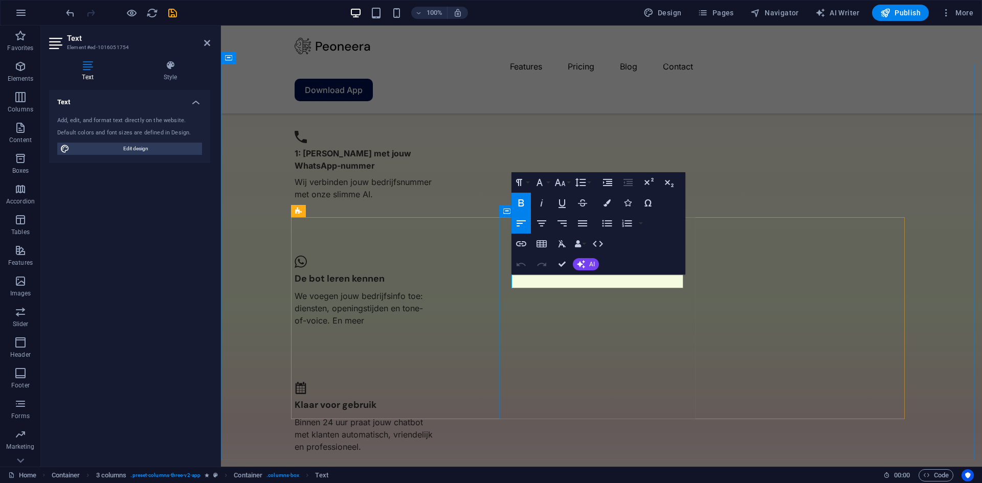
drag, startPoint x: 517, startPoint y: 281, endPoint x: 652, endPoint y: 283, distance: 135.6
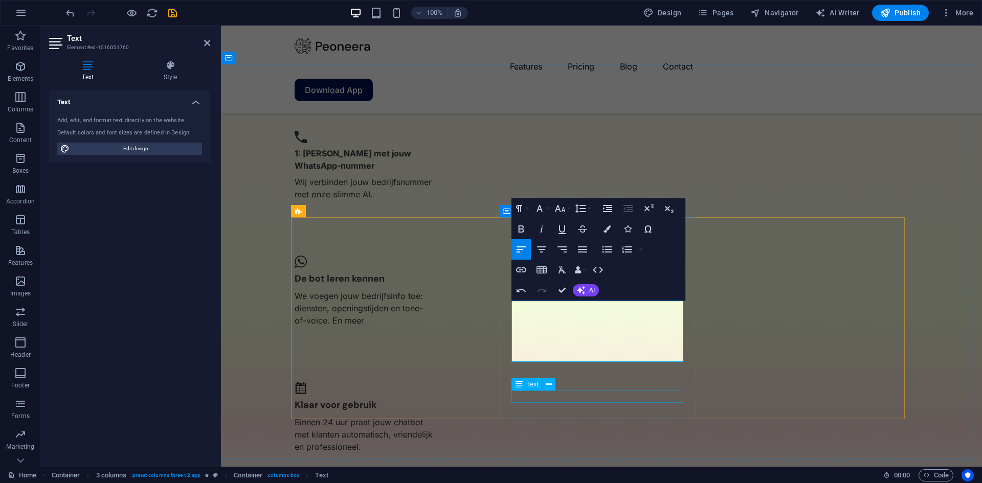
click at [561, 385] on div "Text" at bounding box center [537, 385] width 50 height 13
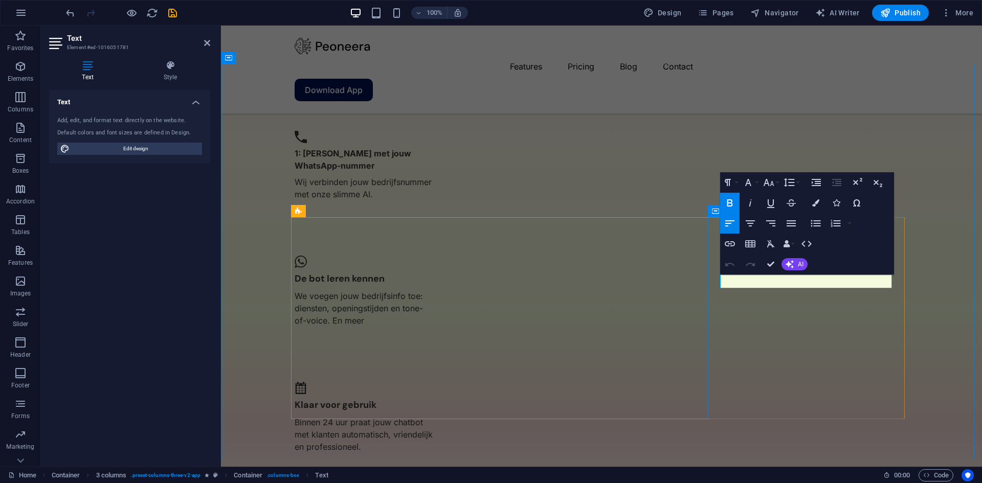
drag, startPoint x: 725, startPoint y: 282, endPoint x: 836, endPoint y: 282, distance: 111.0
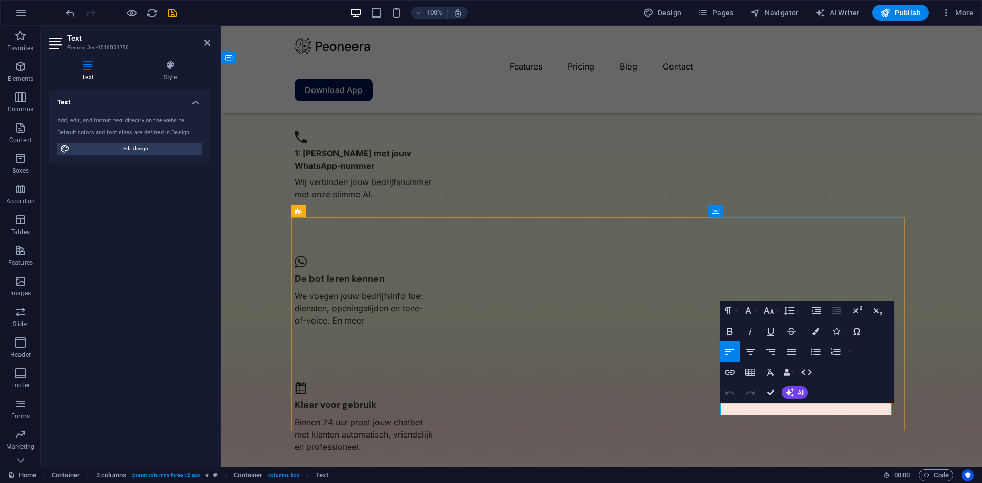
click at [788, 401] on div "Undo Redo Confirm (Ctrl+⏎) AI Improve Make shorter Make longer Fix spelling & g…" at bounding box center [764, 393] width 88 height 20
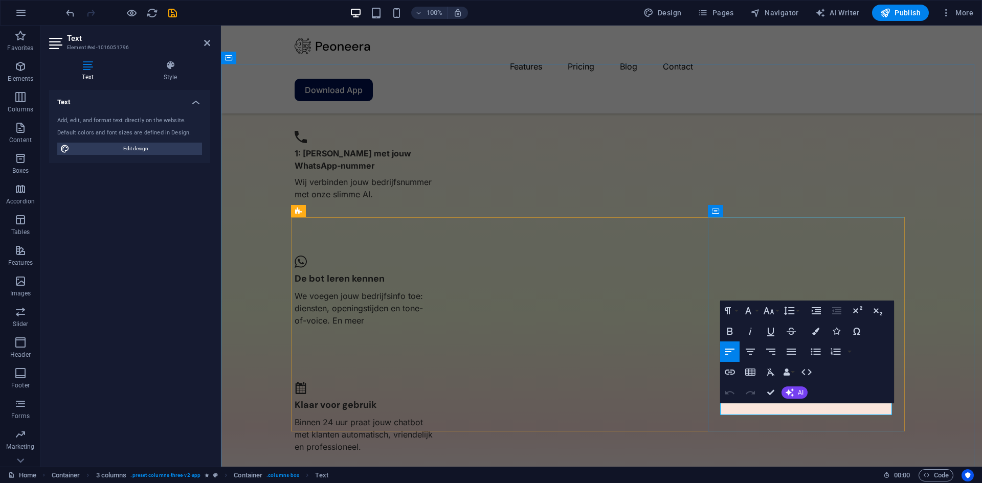
drag, startPoint x: 740, startPoint y: 408, endPoint x: 717, endPoint y: 408, distance: 22.5
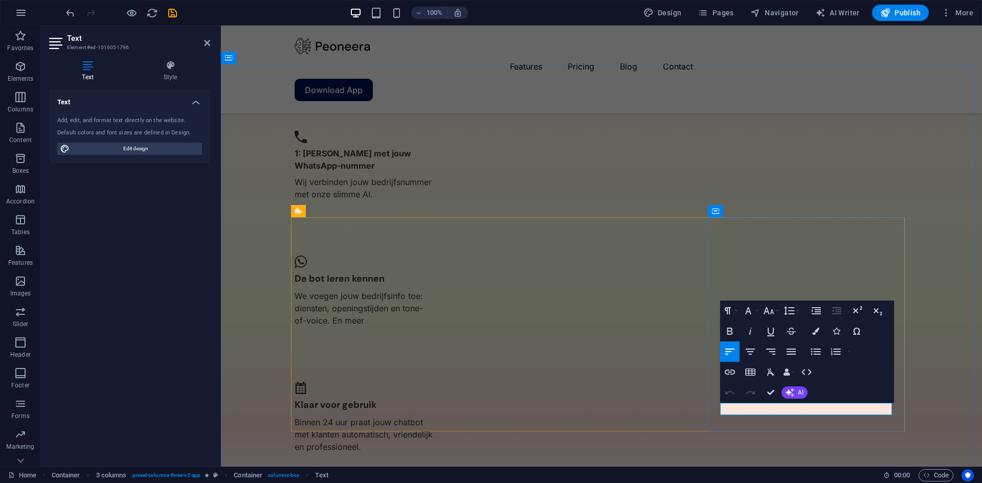
drag, startPoint x: 785, startPoint y: 409, endPoint x: 751, endPoint y: 412, distance: 33.9
copy p "eigenaar"
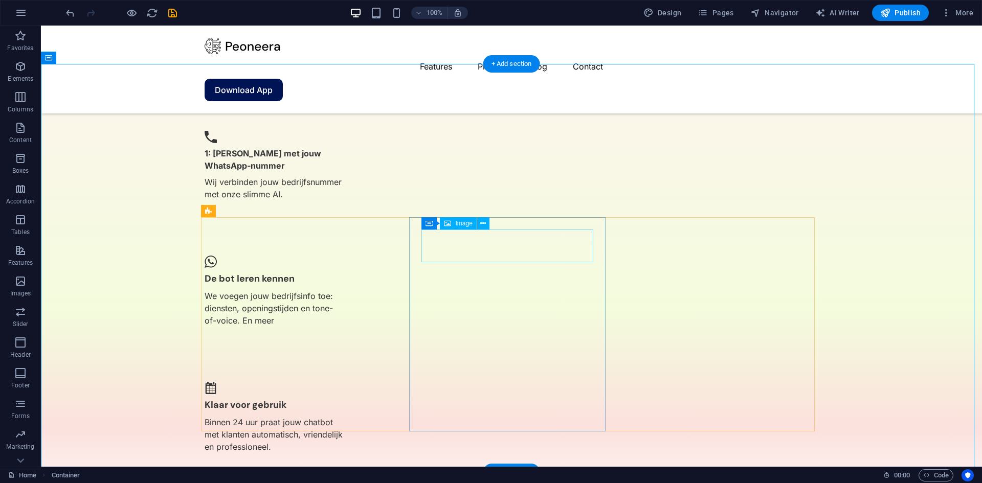
select select "px"
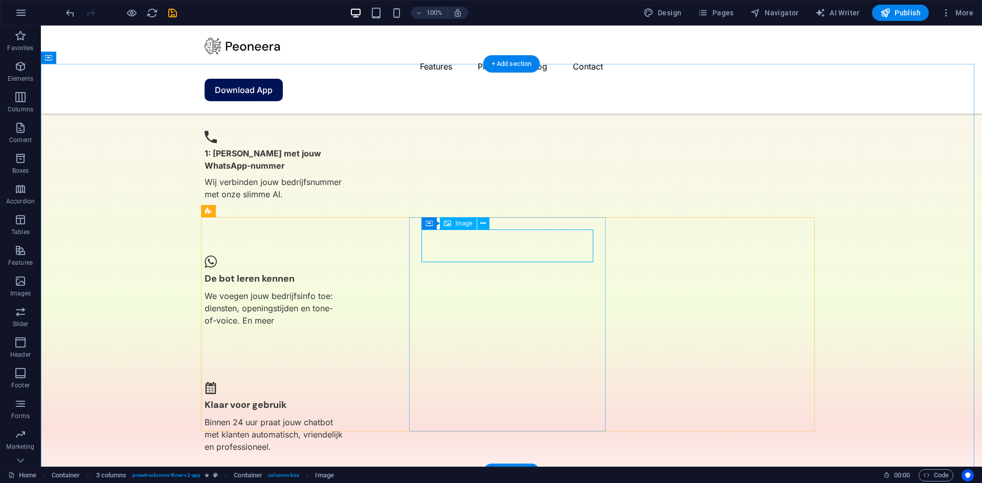
select select "px"
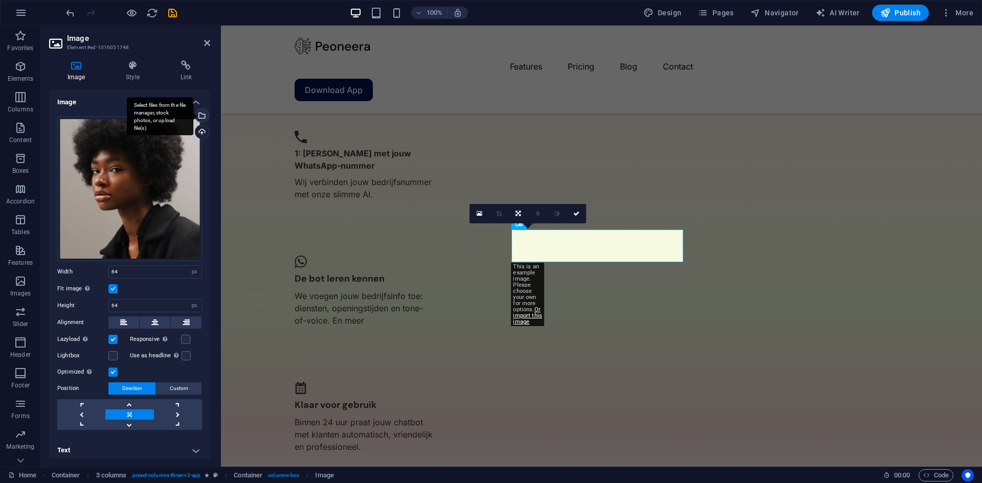
click at [202, 116] on div "Select files from the file manager, stock photos, or upload file(s)" at bounding box center [200, 116] width 15 height 15
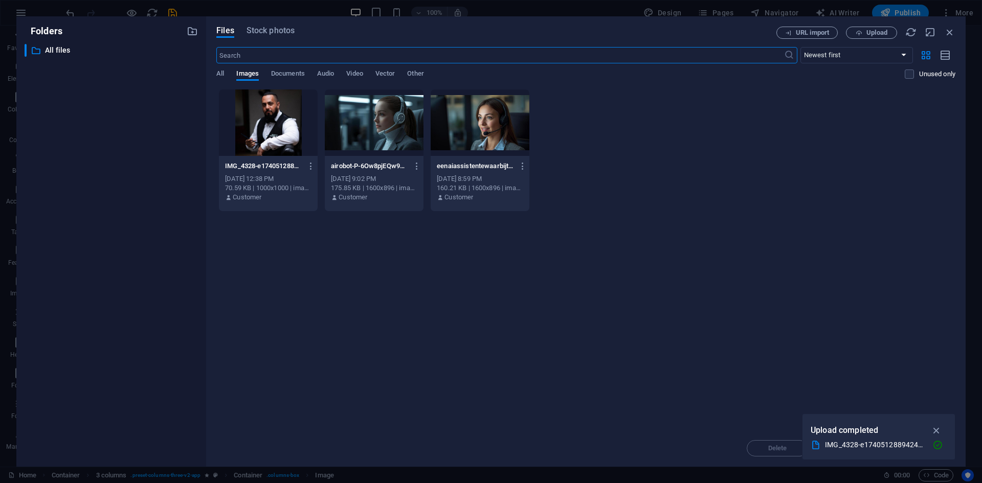
scroll to position [1808, 0]
click at [851, 36] on button "Upload" at bounding box center [871, 33] width 51 height 12
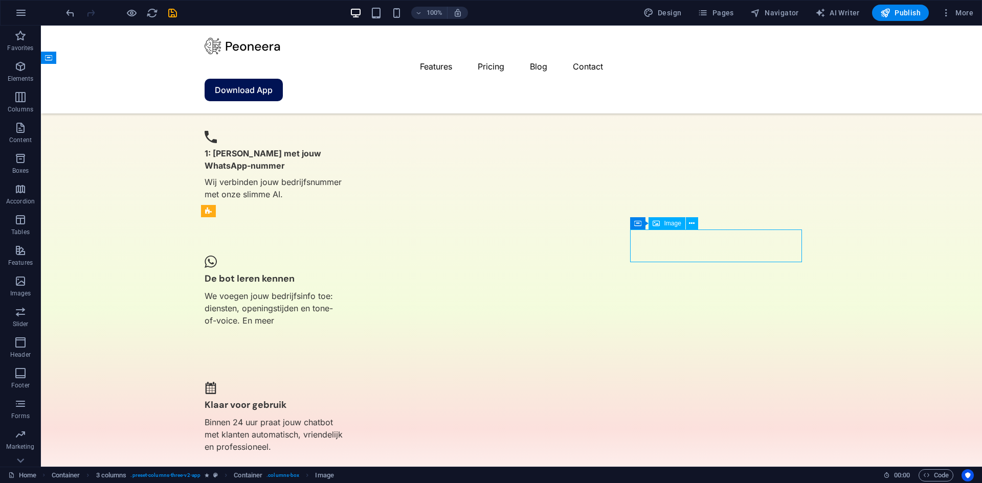
select select "px"
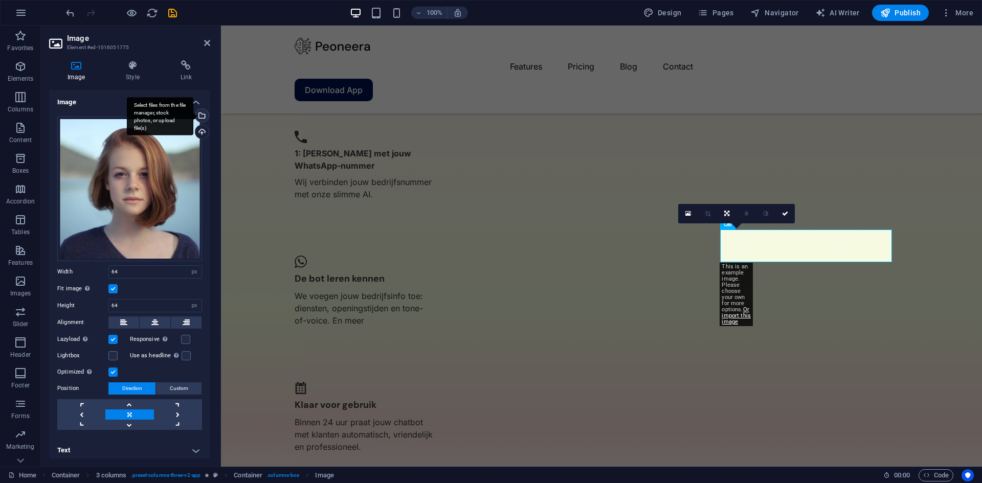
click at [193, 118] on div "Select files from the file manager, stock photos, or upload file(s)" at bounding box center [160, 116] width 66 height 38
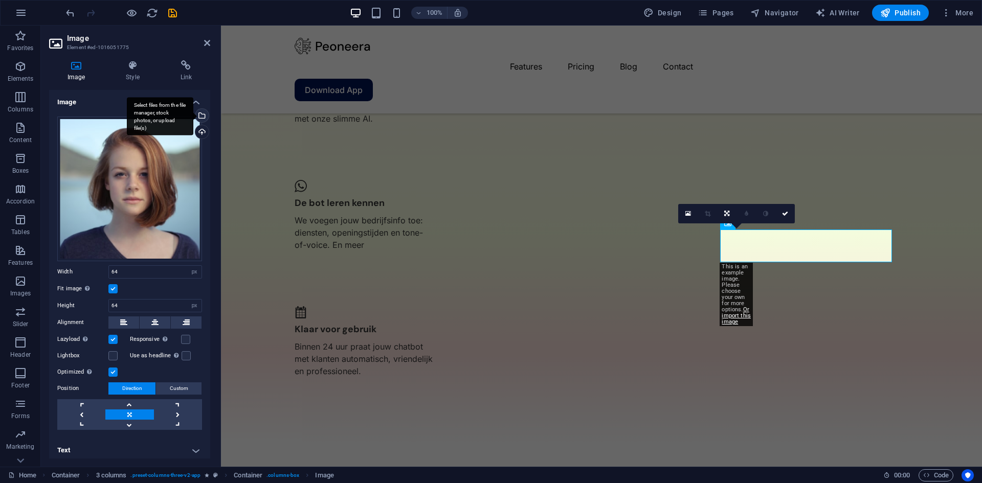
scroll to position [1808, 0]
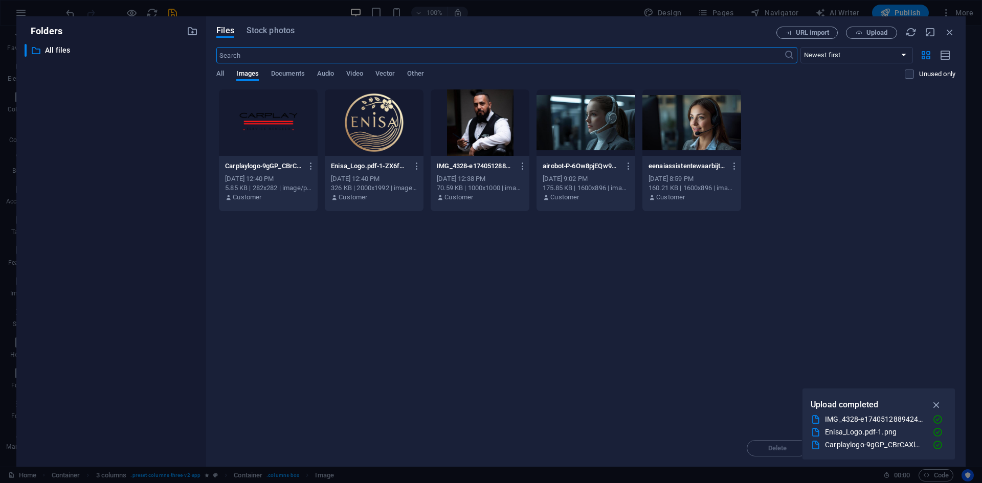
click at [265, 124] on div at bounding box center [268, 123] width 99 height 66
click at [938, 404] on icon "button" at bounding box center [937, 404] width 12 height 11
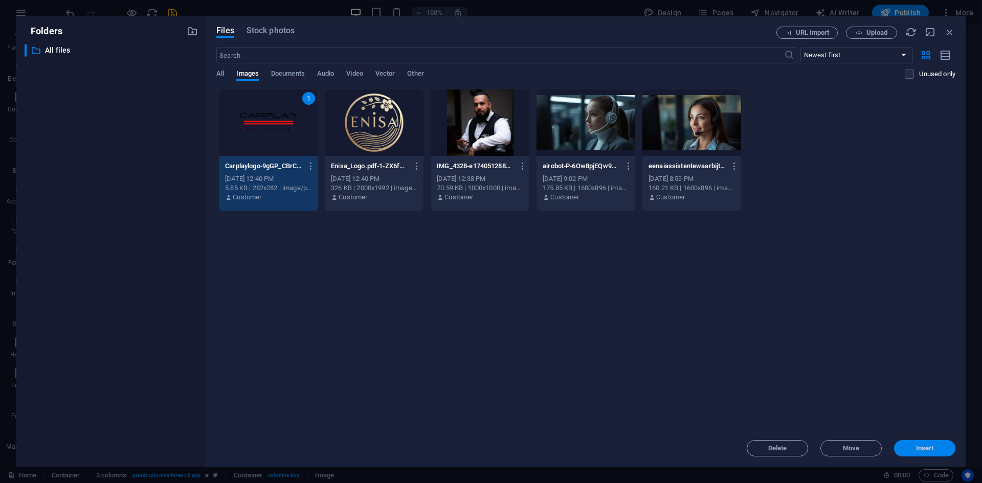
click at [926, 448] on span "Insert" at bounding box center [925, 449] width 18 height 6
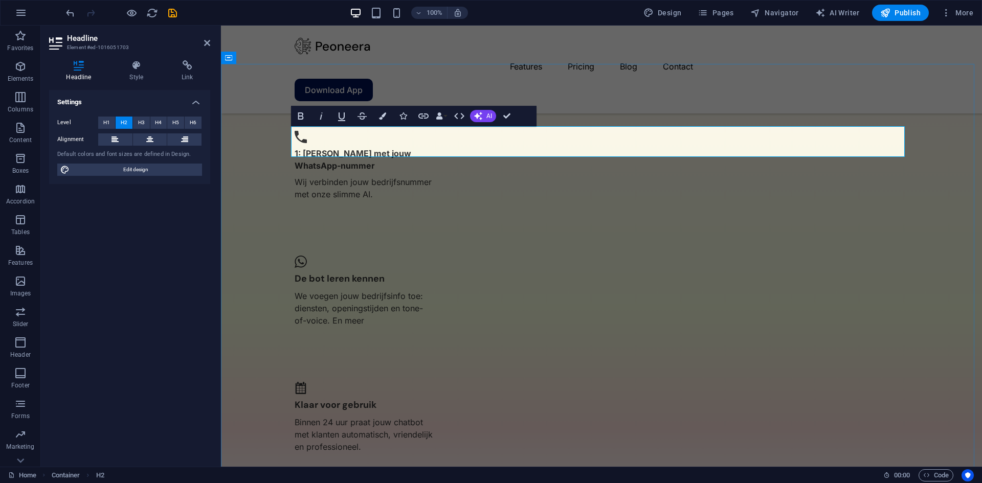
drag, startPoint x: 480, startPoint y: 145, endPoint x: 743, endPoint y: 145, distance: 262.9
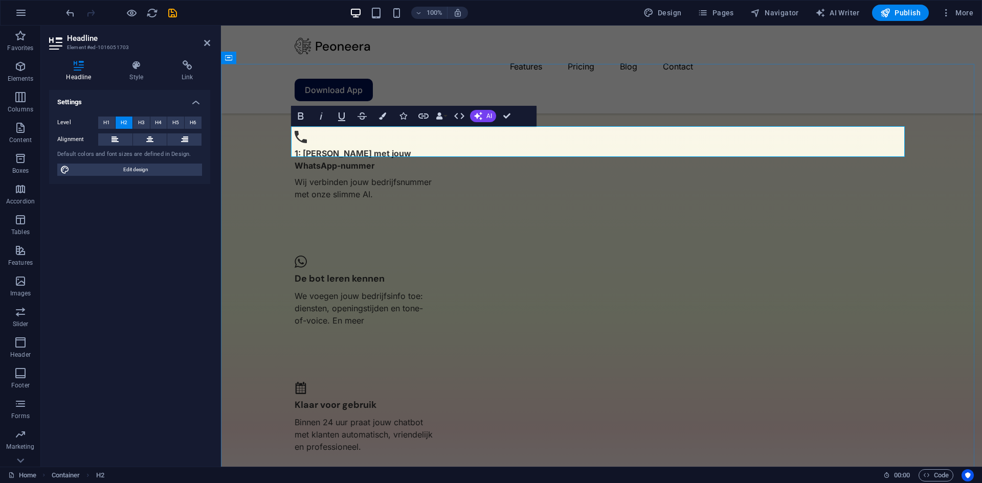
drag, startPoint x: 484, startPoint y: 142, endPoint x: 613, endPoint y: 141, distance: 128.4
drag, startPoint x: 544, startPoint y: 142, endPoint x: 559, endPoint y: 142, distance: 14.8
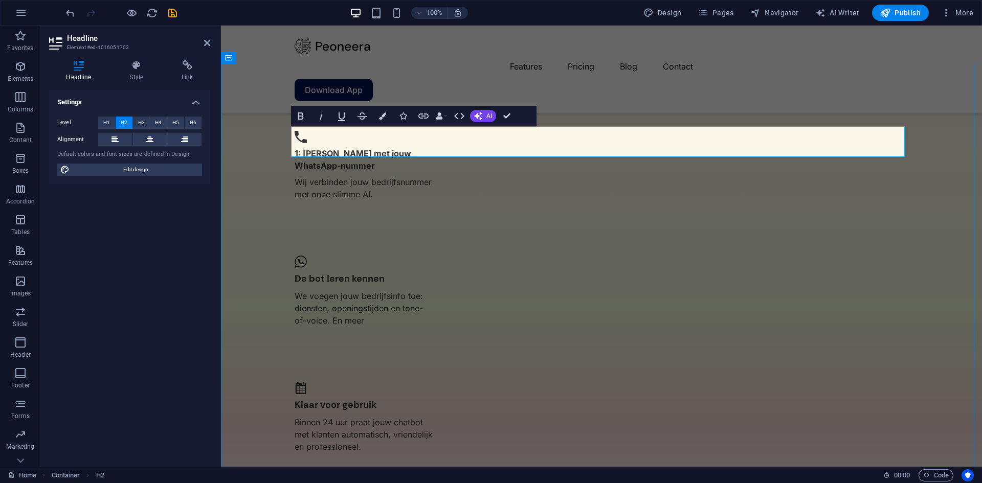
drag, startPoint x: 541, startPoint y: 141, endPoint x: 729, endPoint y: 142, distance: 188.2
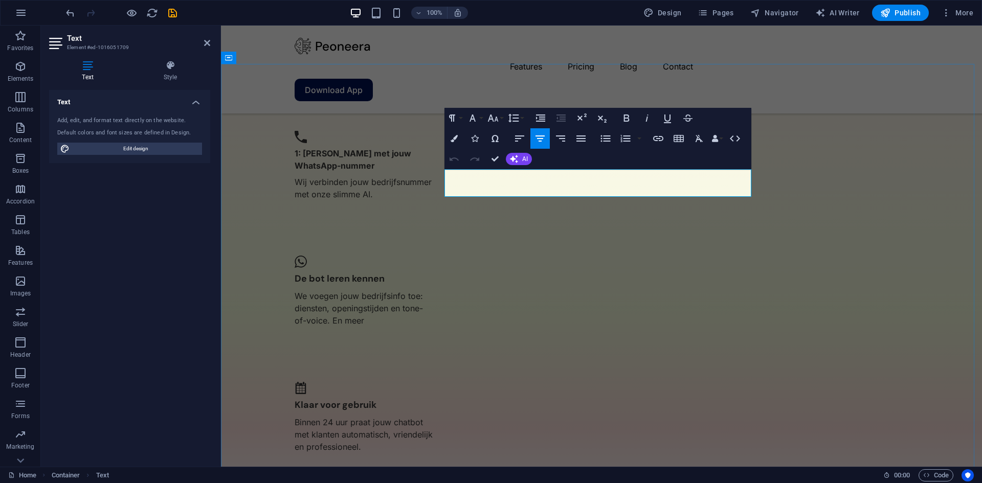
drag, startPoint x: 737, startPoint y: 190, endPoint x: 468, endPoint y: 179, distance: 268.8
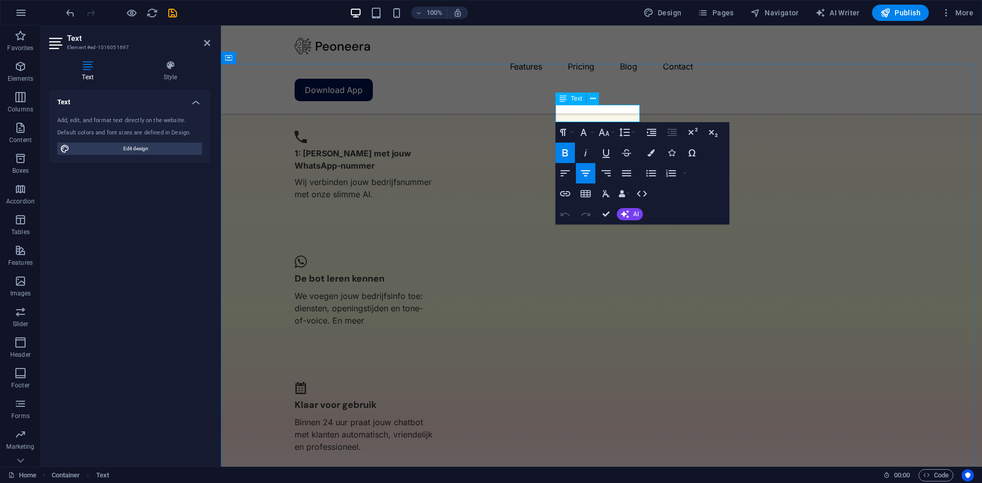
copy strong "Testimonials"
drag, startPoint x: 627, startPoint y: 113, endPoint x: 579, endPoint y: 113, distance: 48.1
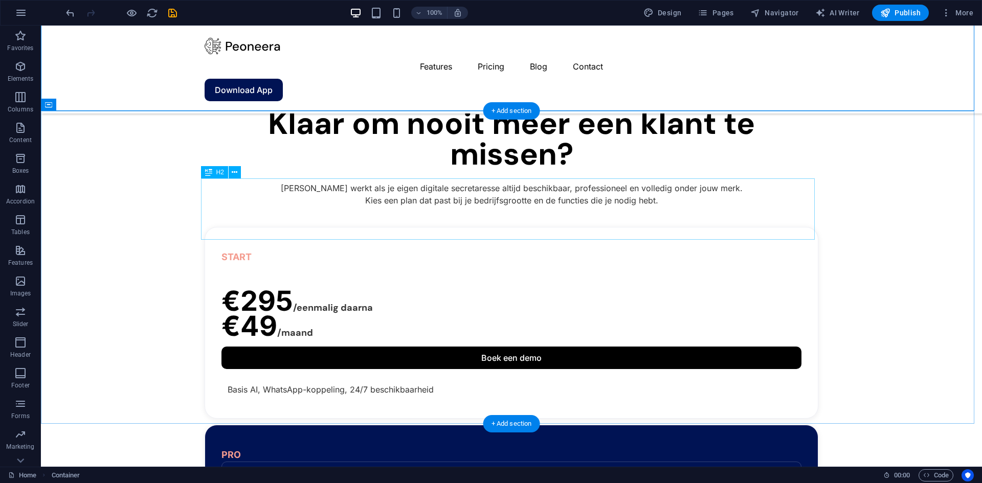
scroll to position [2009, 0]
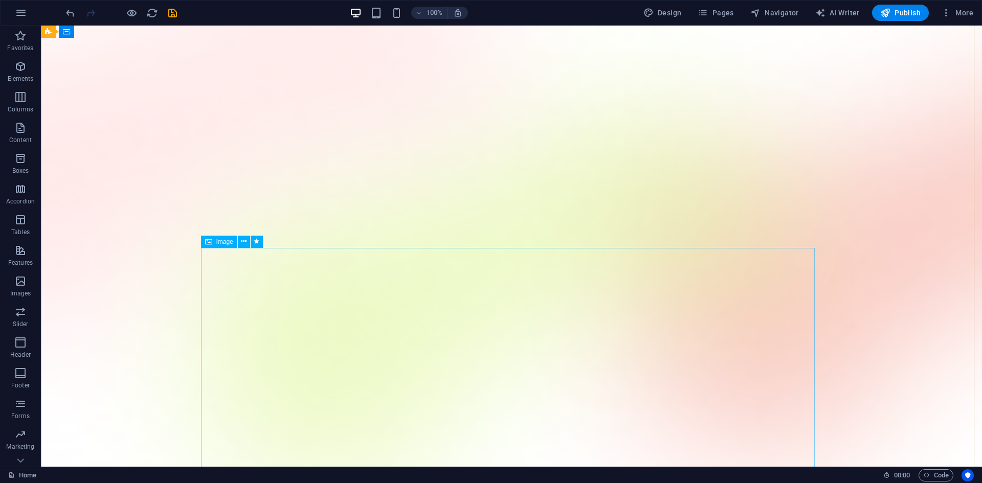
scroll to position [0, 0]
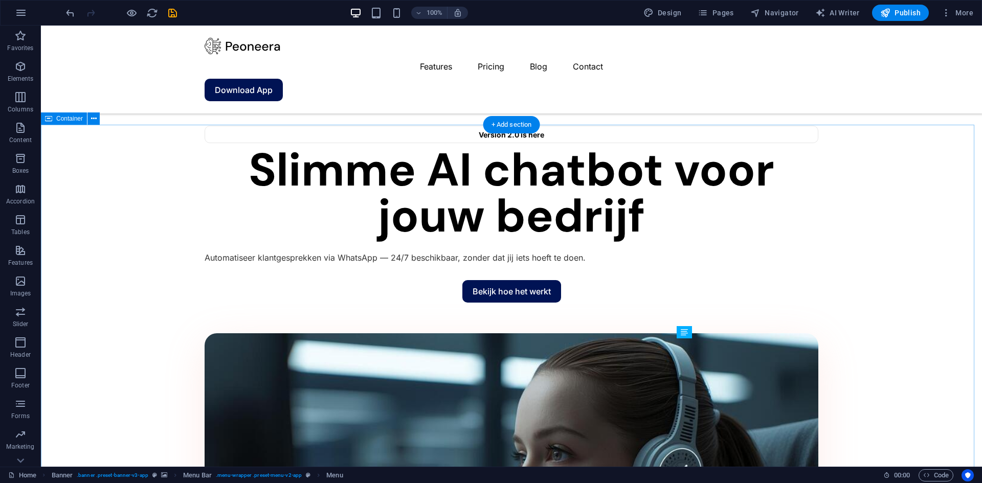
scroll to position [665, 0]
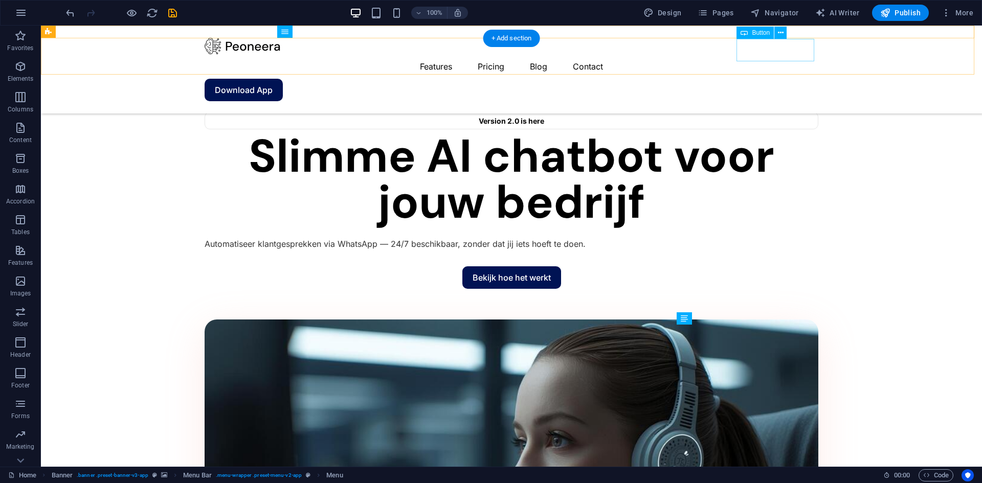
click at [769, 79] on div "Download App" at bounding box center [512, 90] width 614 height 23
click at [764, 79] on div "Download App" at bounding box center [512, 90] width 614 height 23
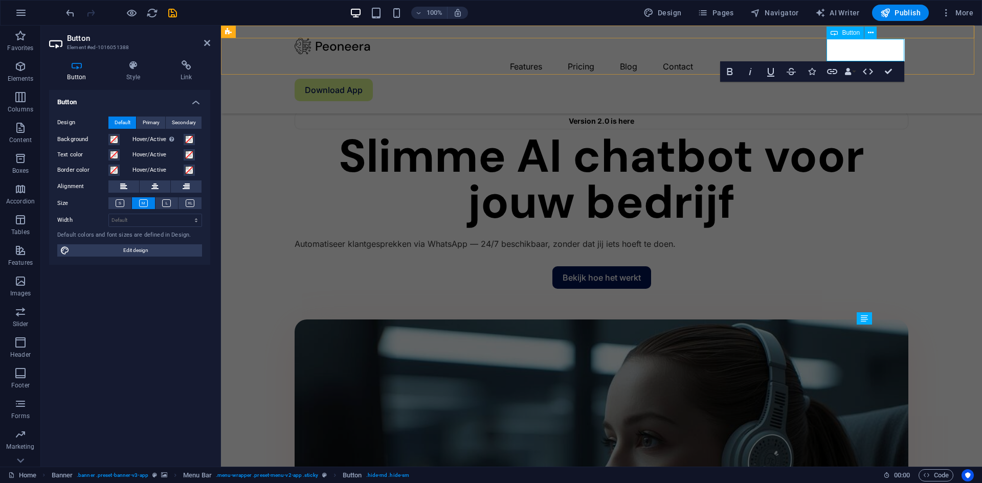
click at [373, 79] on link "Download App" at bounding box center [334, 90] width 78 height 23
click at [344, 79] on link "contact" at bounding box center [320, 90] width 50 height 23
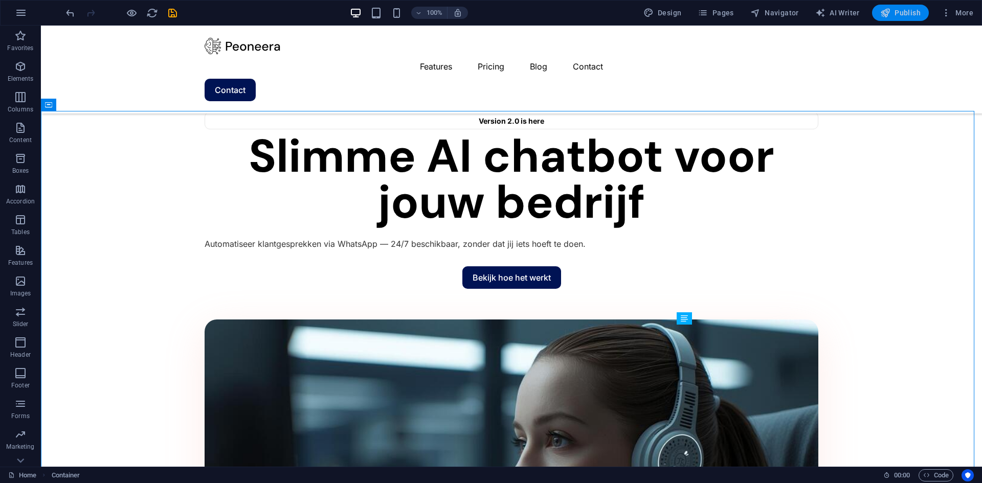
click at [894, 17] on span "Publish" at bounding box center [900, 13] width 40 height 10
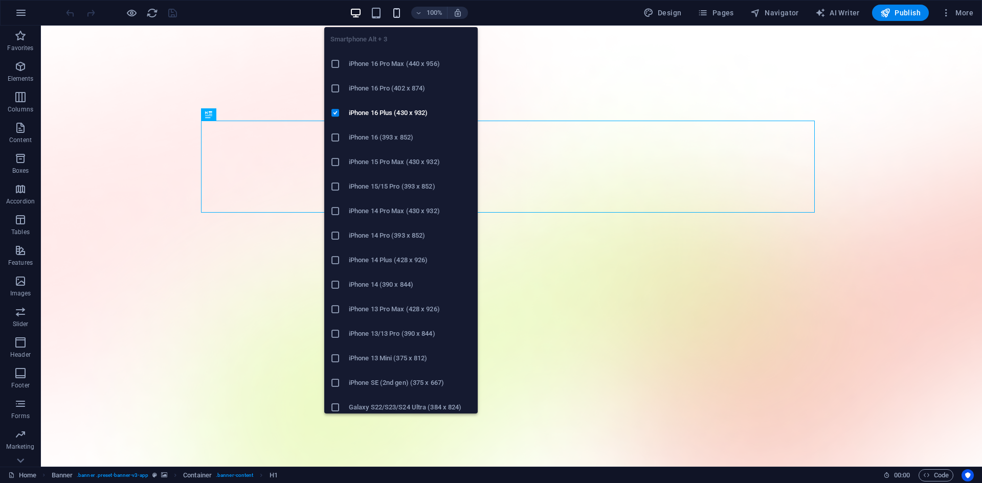
click at [397, 15] on icon "button" at bounding box center [397, 13] width 12 height 12
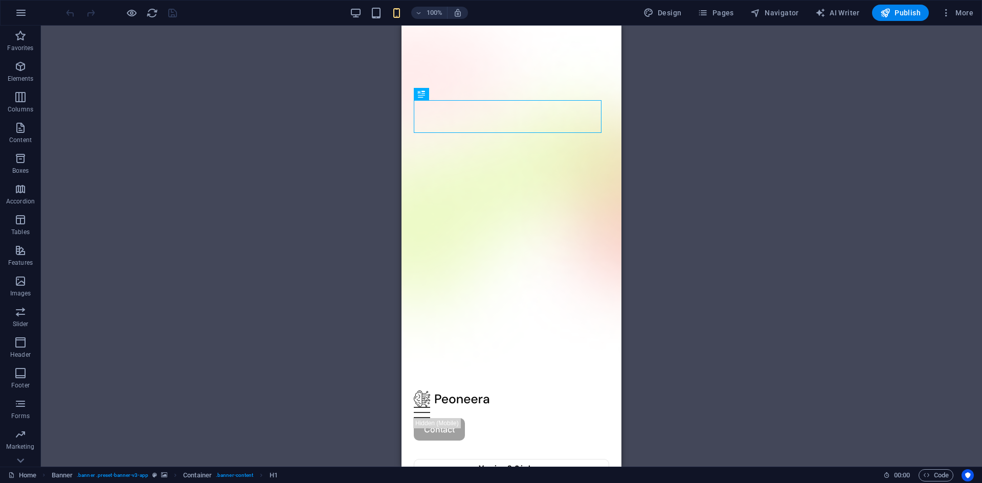
click at [735, 214] on div "Drag here to replace the existing content. Press “Ctrl” if you want to create a…" at bounding box center [511, 246] width 941 height 441
click at [678, 238] on div "Drag here to replace the existing content. Press “Ctrl” if you want to create a…" at bounding box center [511, 246] width 941 height 441
click at [429, 391] on div at bounding box center [511, 399] width 195 height 16
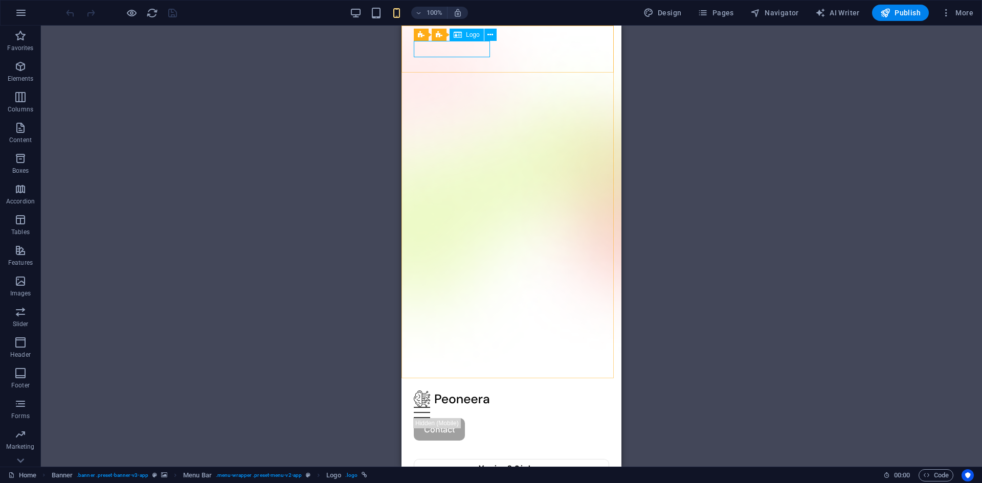
click at [466, 35] on span "Logo" at bounding box center [473, 35] width 14 height 6
click at [487, 35] on icon at bounding box center [490, 35] width 6 height 11
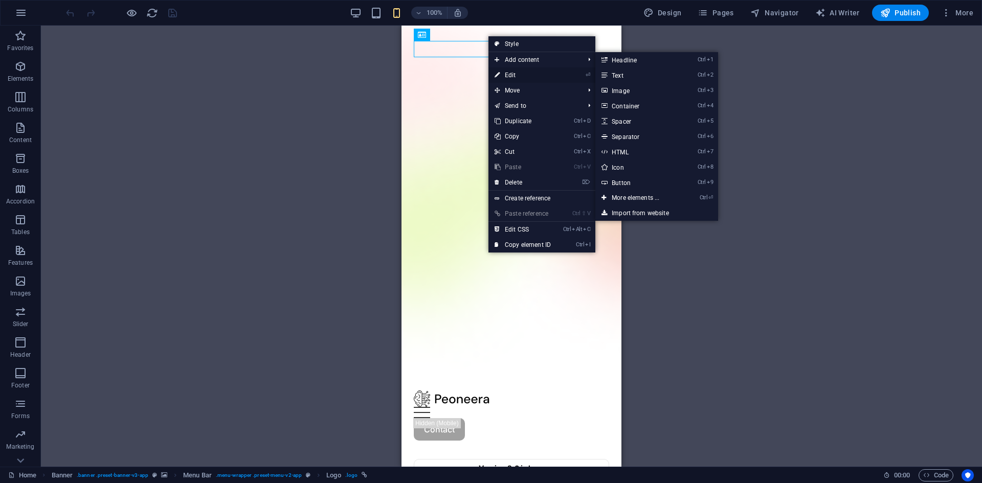
click at [510, 74] on link "⏎ Edit" at bounding box center [522, 75] width 69 height 15
select select "px"
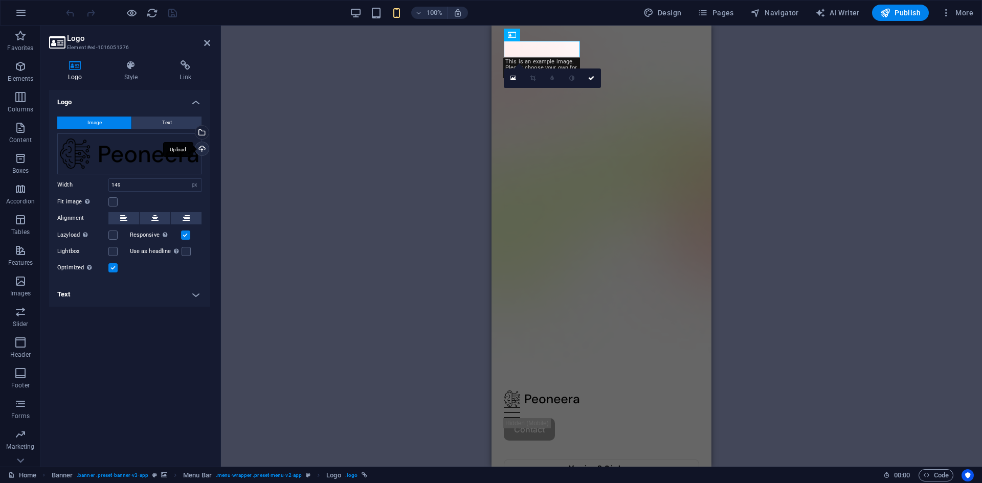
click at [204, 152] on div "Upload" at bounding box center [200, 149] width 15 height 15
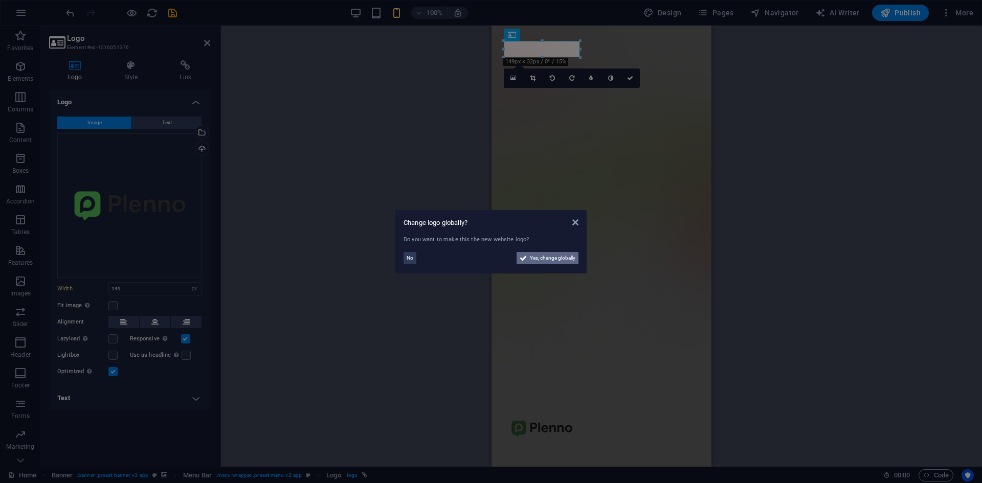
click at [539, 260] on span "Yes, change globally" at bounding box center [553, 258] width 46 height 12
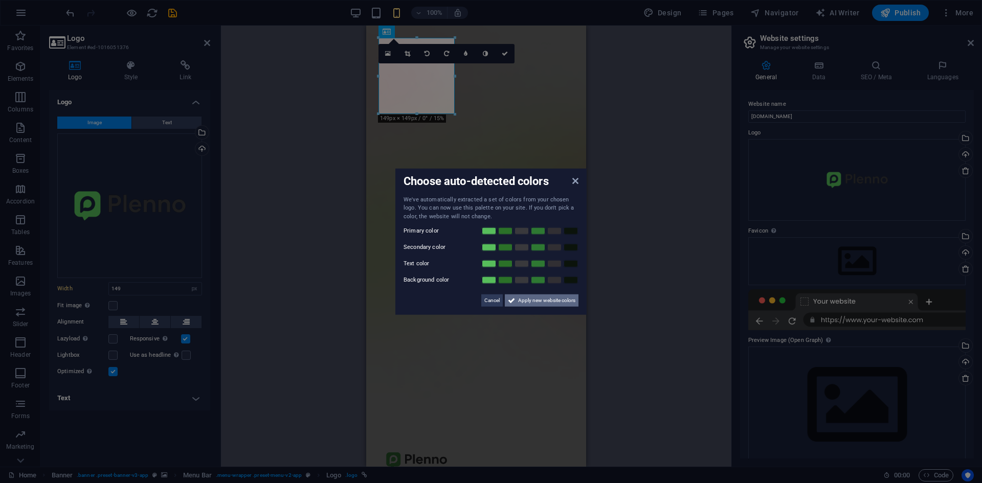
click at [555, 302] on span "Apply new website colors" at bounding box center [546, 301] width 57 height 12
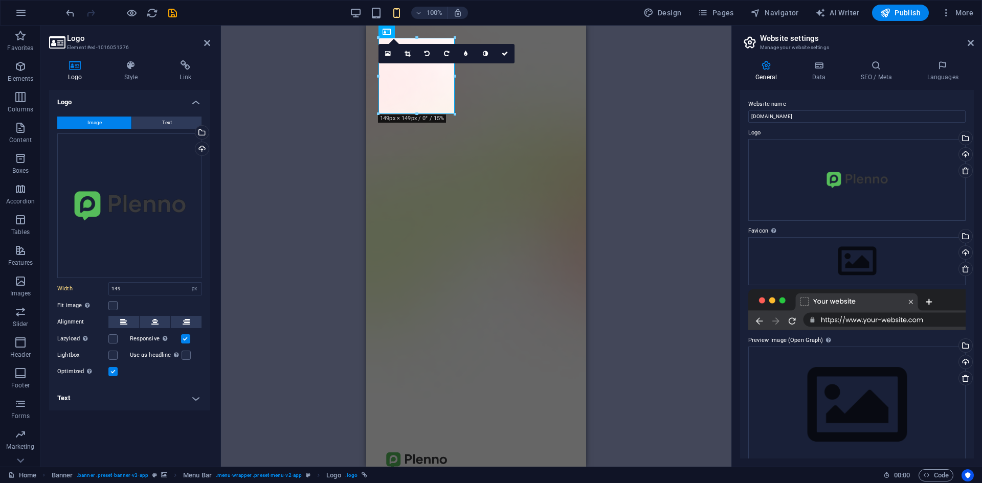
click at [661, 268] on div "H1 Banner Container Spacer Button Spacer Text Banner Menu Bar Menu Spacer Image…" at bounding box center [476, 246] width 510 height 441
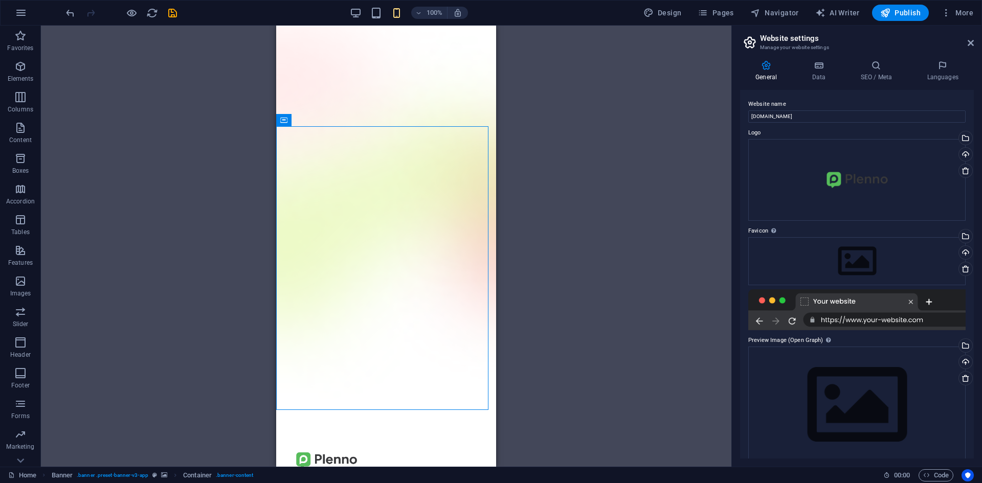
click at [611, 227] on div "H1 Banner Container Spacer Button Spacer Text Banner Menu Bar Menu Spacer Image…" at bounding box center [386, 246] width 691 height 441
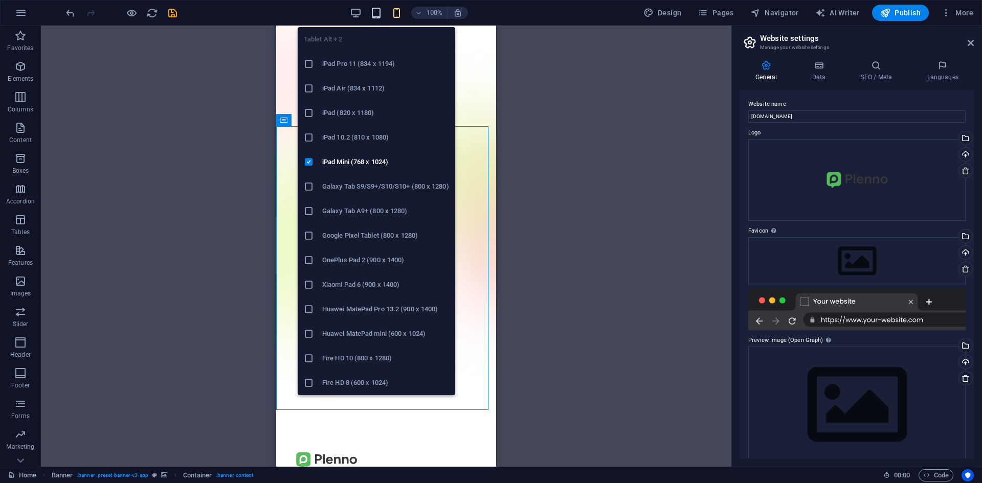
click at [376, 14] on icon "button" at bounding box center [376, 13] width 12 height 12
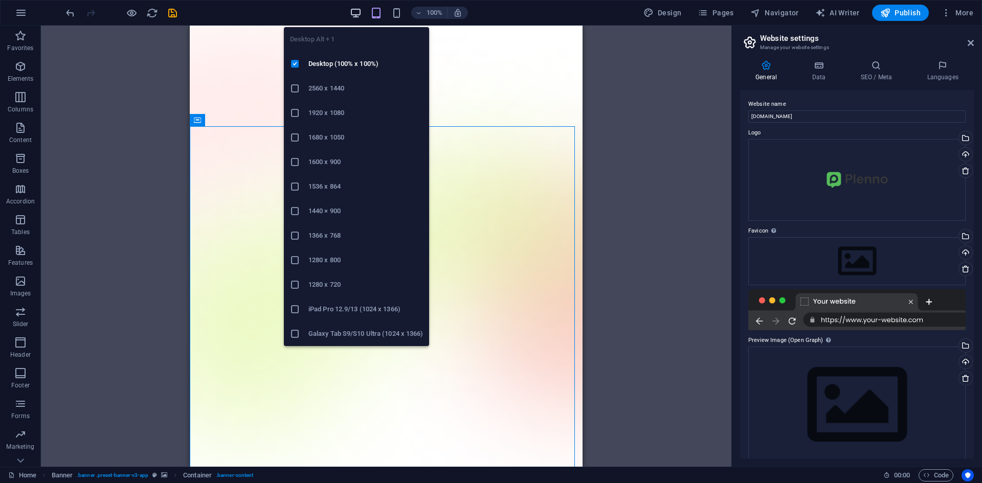
click at [360, 13] on icon "button" at bounding box center [356, 13] width 12 height 12
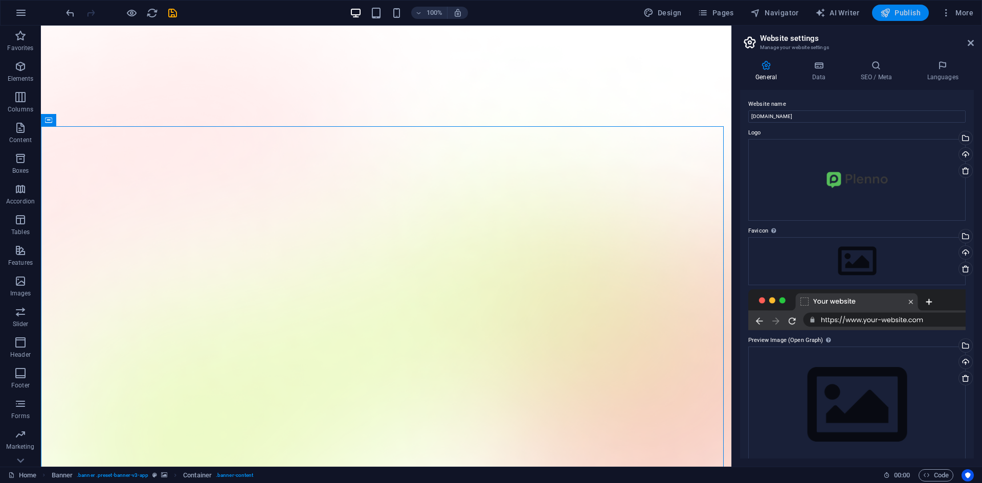
click at [900, 16] on span "Publish" at bounding box center [900, 13] width 40 height 10
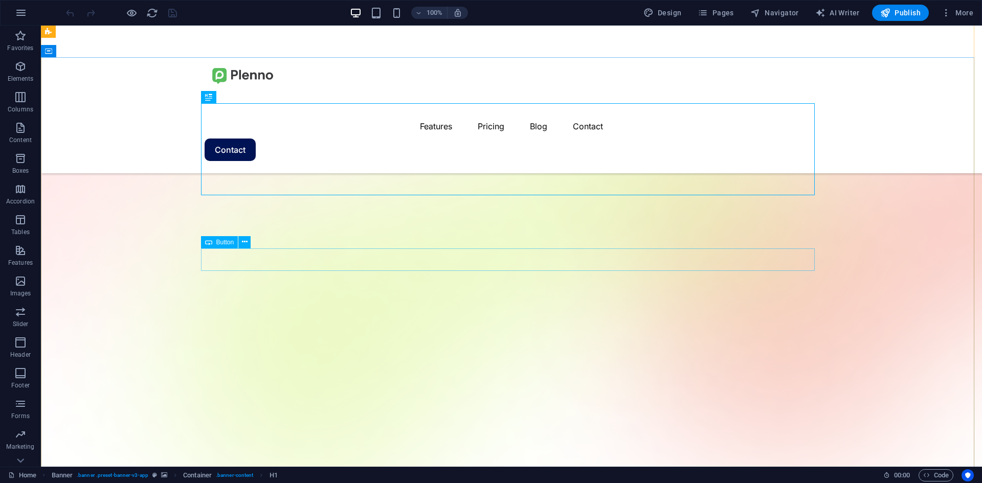
scroll to position [205, 0]
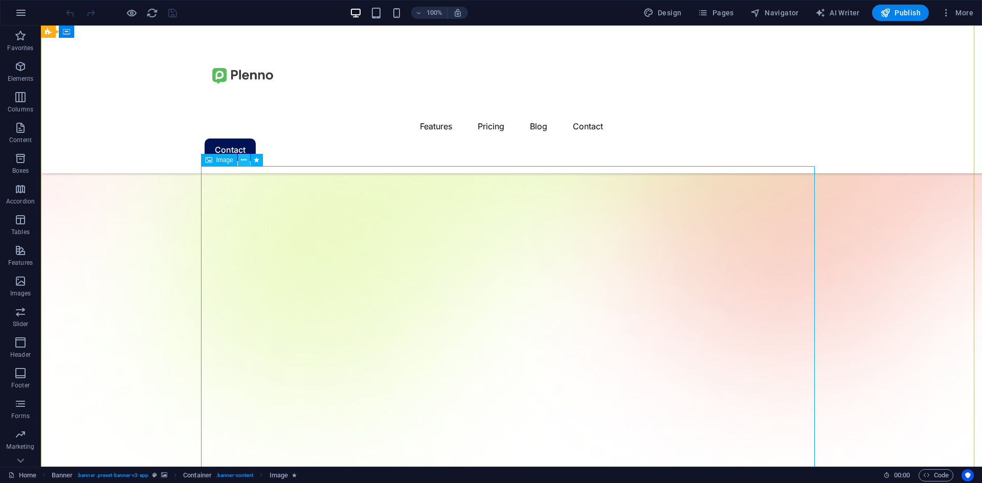
click at [242, 160] on icon at bounding box center [244, 160] width 6 height 11
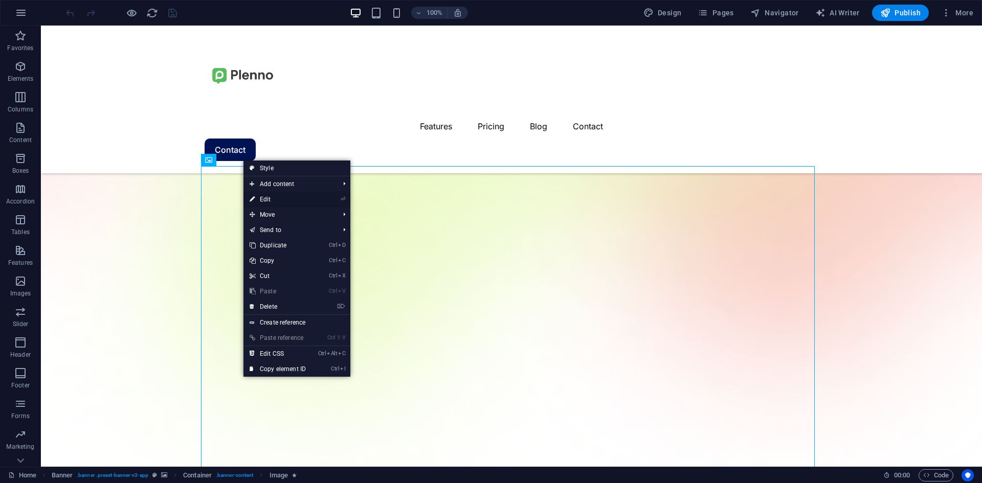
click at [268, 196] on link "⏎ Edit" at bounding box center [277, 199] width 69 height 15
select select "%"
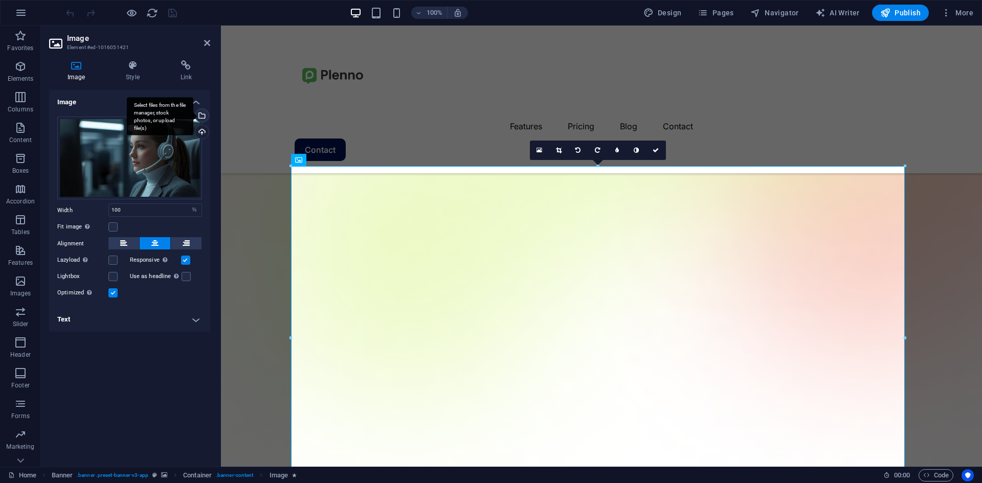
click at [204, 115] on div "Select files from the file manager, stock photos, or upload file(s)" at bounding box center [200, 116] width 15 height 15
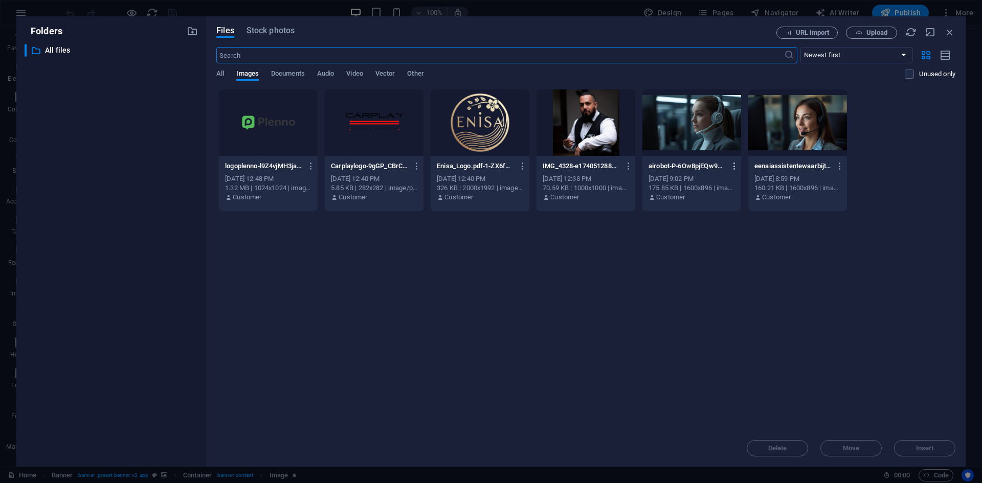
click at [732, 167] on icon "button" at bounding box center [735, 166] width 10 height 9
click at [731, 286] on h6 "Download" at bounding box center [740, 291] width 43 height 12
